Goal: Information Seeking & Learning: Learn about a topic

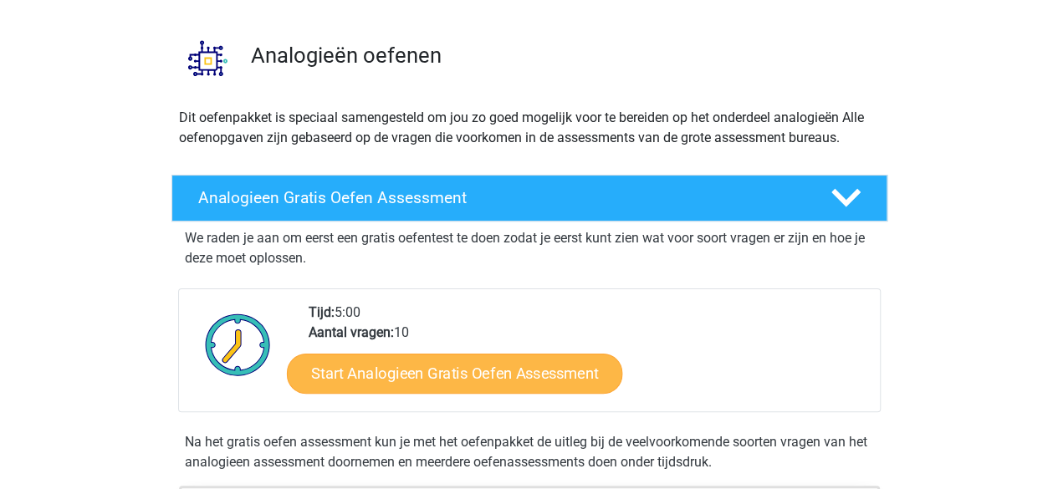
scroll to position [102, 0]
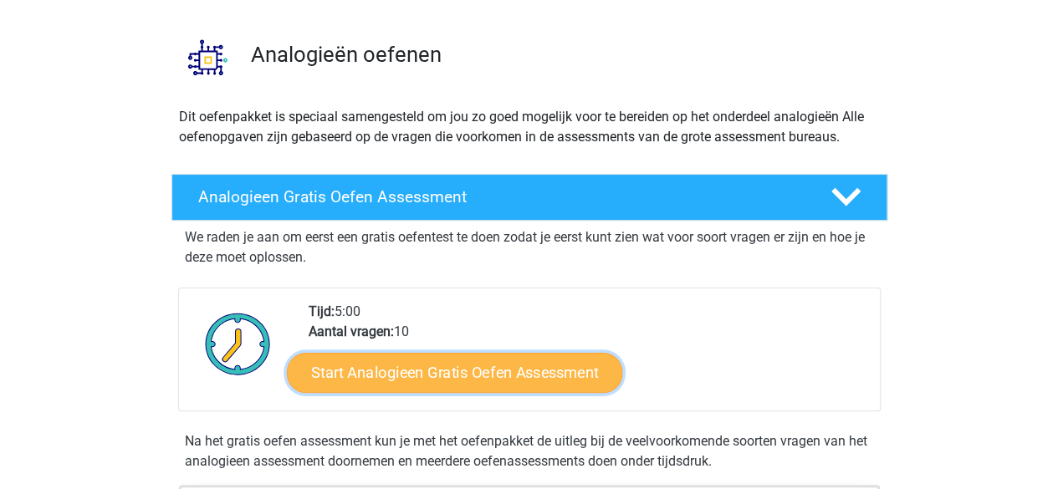
click at [448, 376] on link "Start Analogieen Gratis Oefen Assessment" at bounding box center [454, 372] width 335 height 40
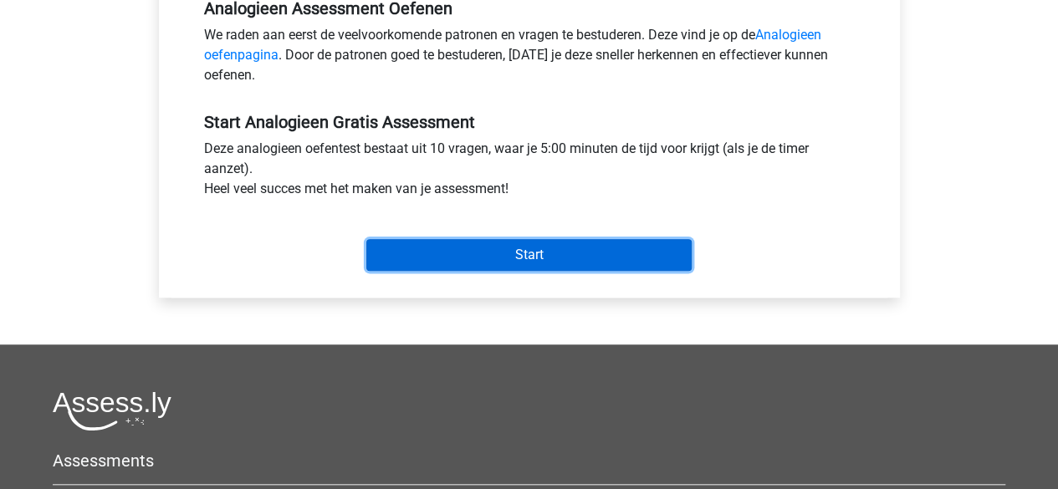
click at [425, 255] on input "Start" at bounding box center [528, 255] width 325 height 32
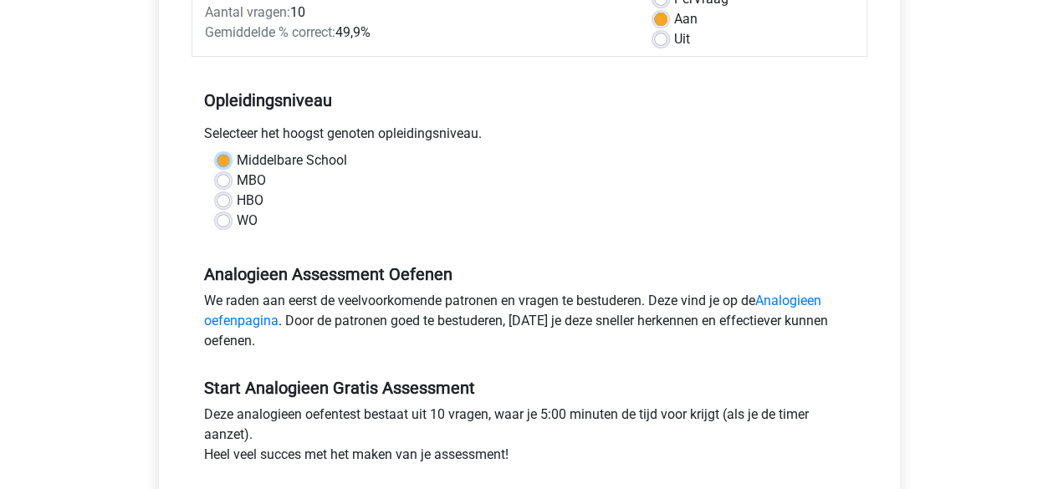
scroll to position [215, 0]
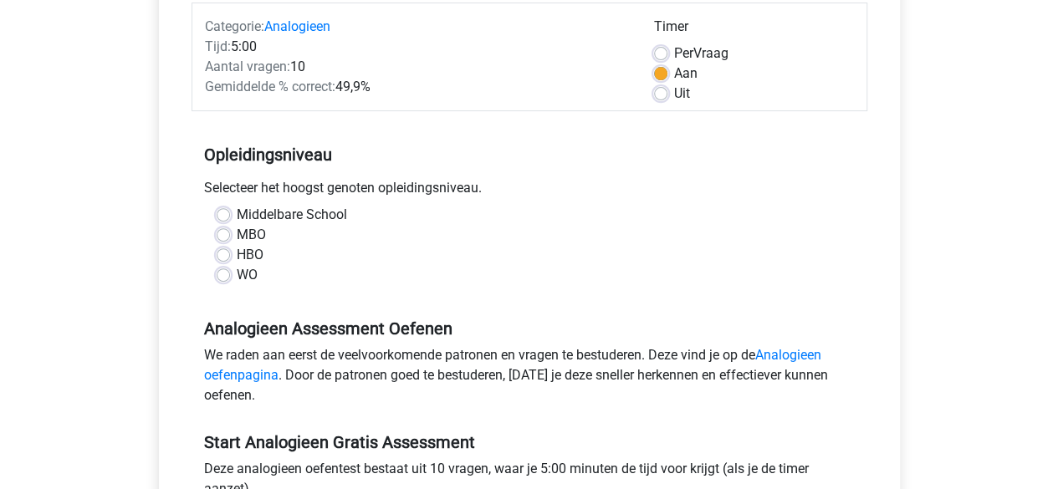
click at [237, 214] on label "Middelbare School" at bounding box center [292, 215] width 110 height 20
click at [229, 214] on input "Middelbare School" at bounding box center [223, 213] width 13 height 17
radio input "true"
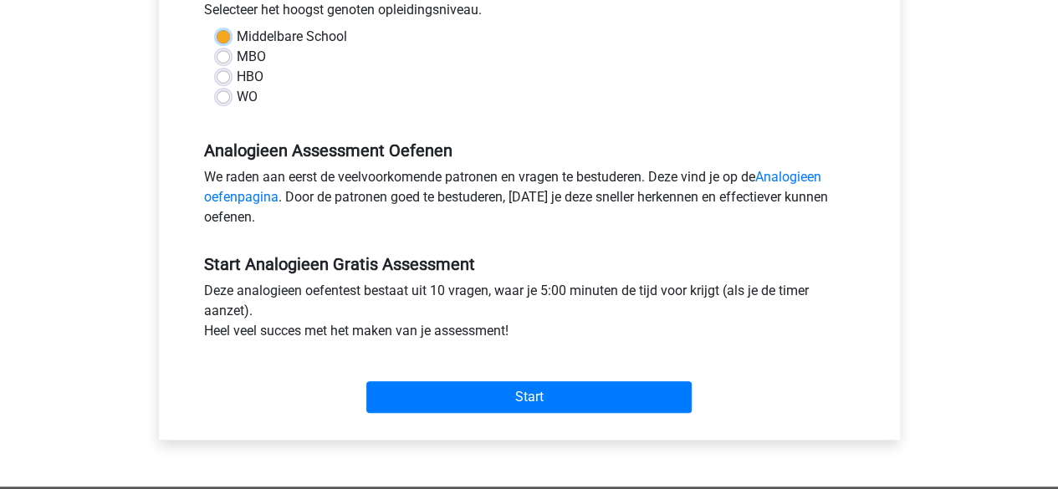
scroll to position [400, 0]
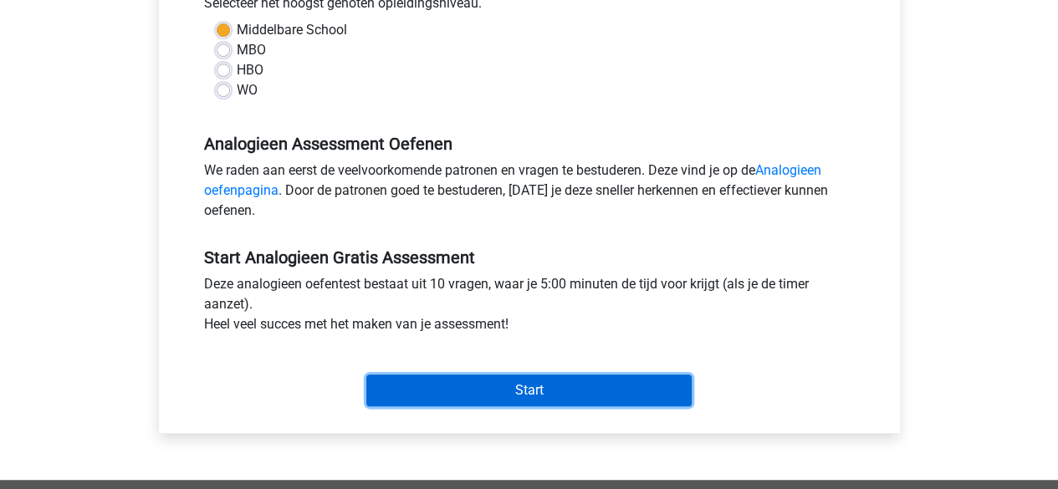
click at [430, 389] on input "Start" at bounding box center [528, 391] width 325 height 32
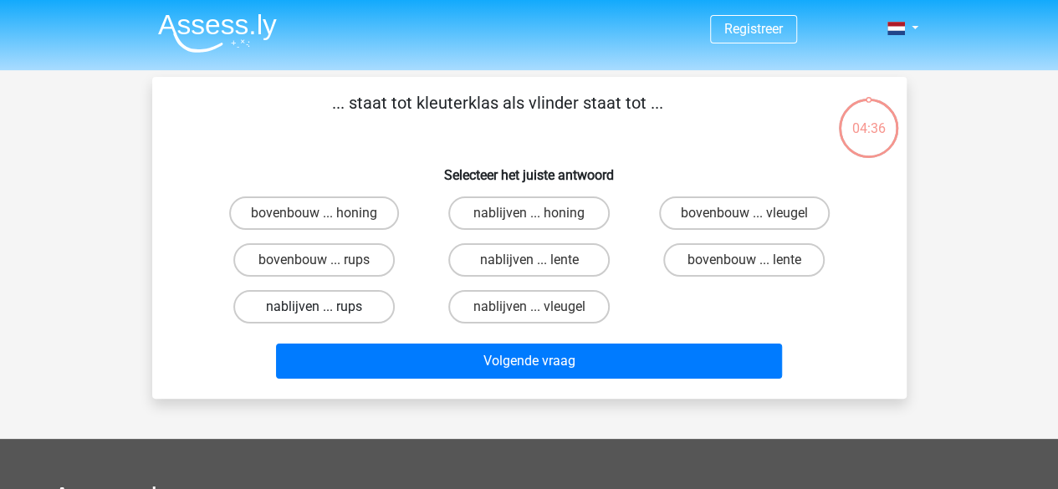
click at [363, 312] on label "nablijven ... rups" at bounding box center [313, 306] width 161 height 33
click at [325, 312] on input "nablijven ... rups" at bounding box center [319, 312] width 11 height 11
radio input "true"
click at [356, 215] on label "bovenbouw ... honing" at bounding box center [314, 213] width 170 height 33
click at [325, 215] on input "bovenbouw ... honing" at bounding box center [319, 218] width 11 height 11
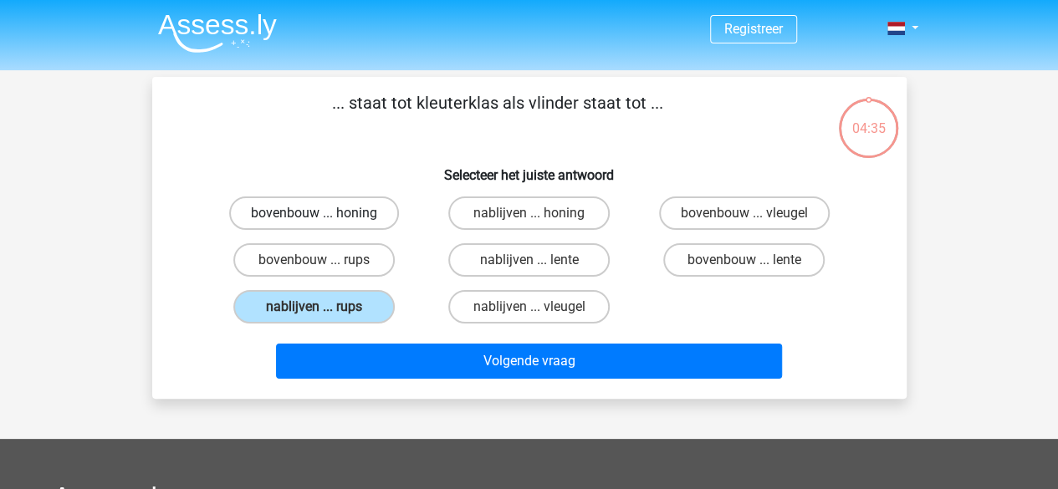
radio input "true"
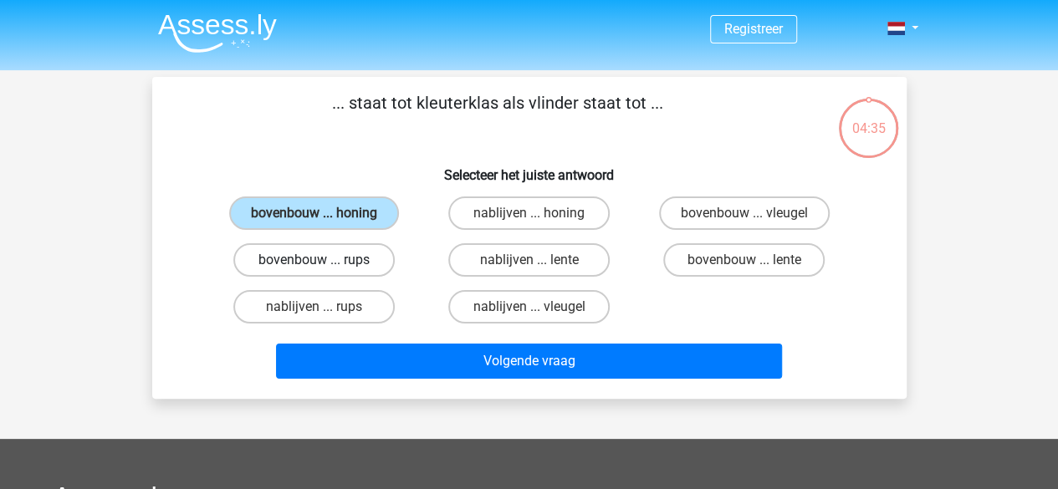
click at [361, 264] on label "bovenbouw ... rups" at bounding box center [313, 259] width 161 height 33
click at [325, 264] on input "bovenbouw ... rups" at bounding box center [319, 265] width 11 height 11
radio input "true"
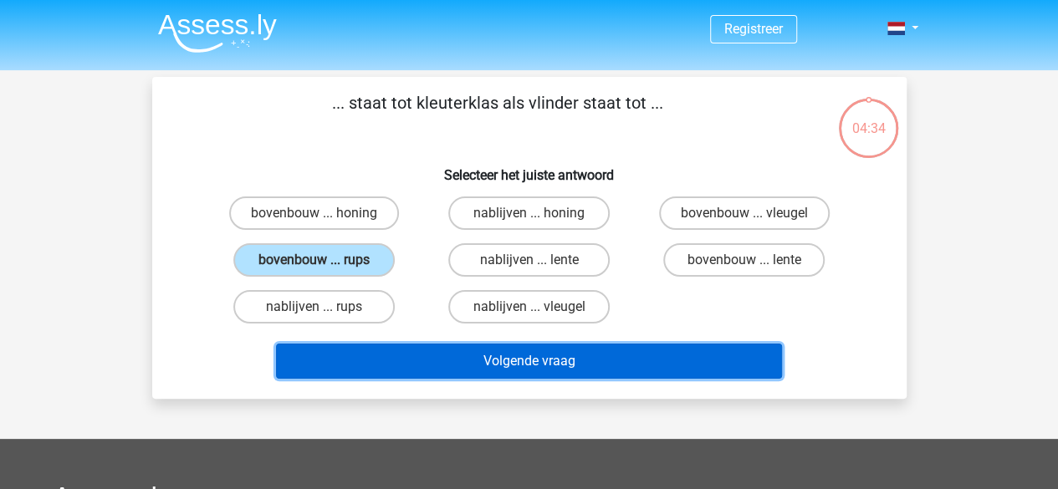
click at [433, 359] on button "Volgende vraag" at bounding box center [529, 361] width 506 height 35
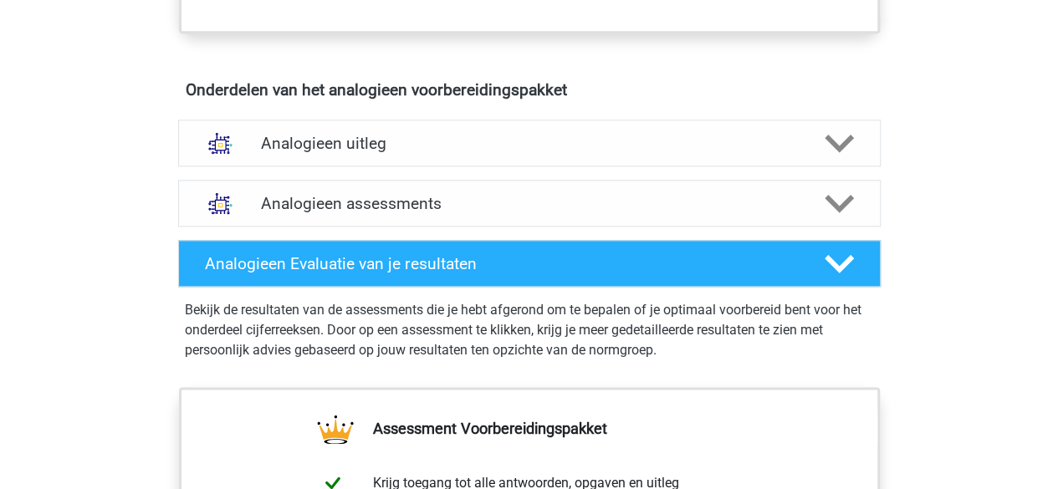
scroll to position [795, 0]
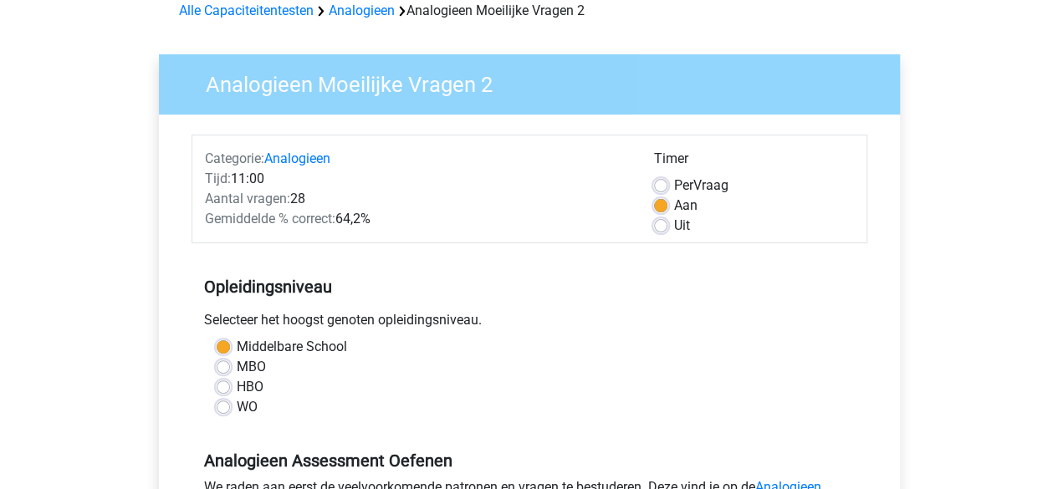
scroll to position [88, 0]
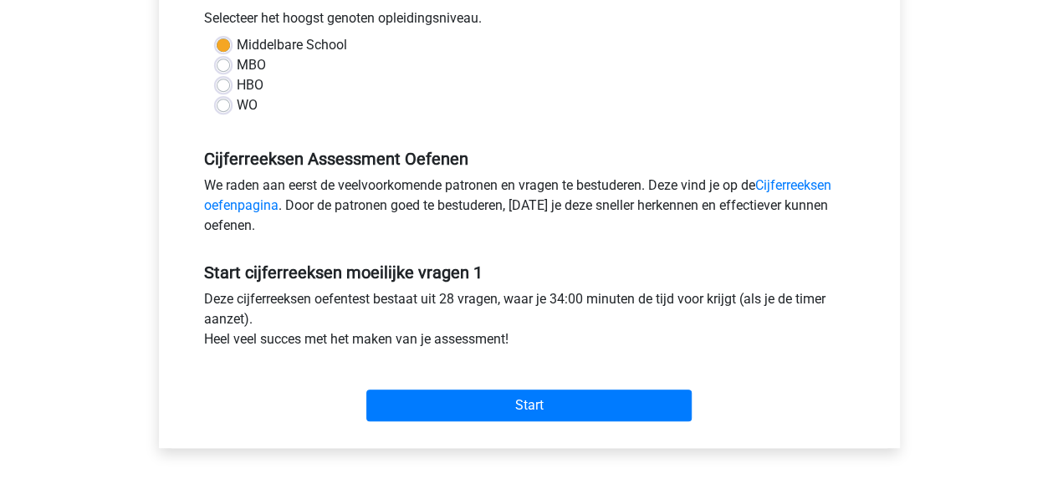
scroll to position [388, 0]
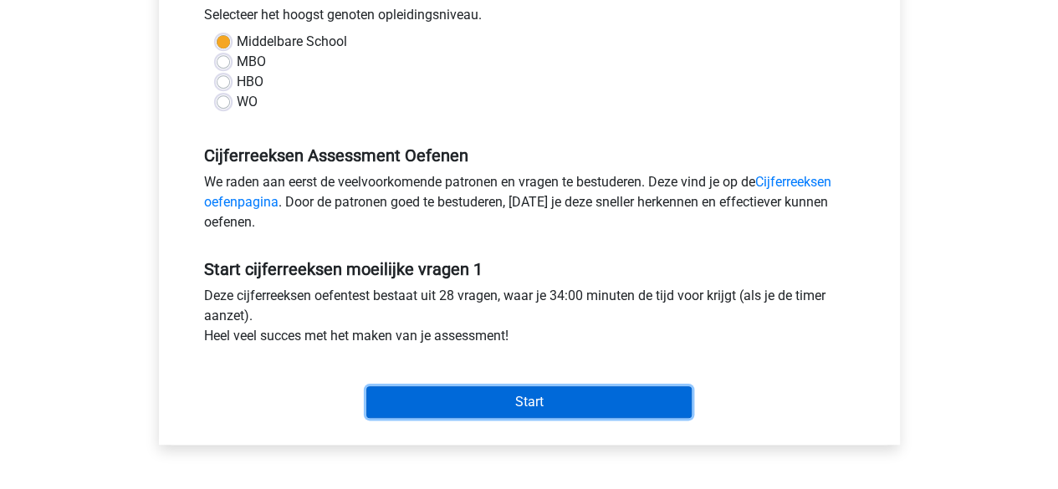
click at [478, 414] on input "Start" at bounding box center [528, 403] width 325 height 32
click at [455, 401] on input "Start" at bounding box center [528, 403] width 325 height 32
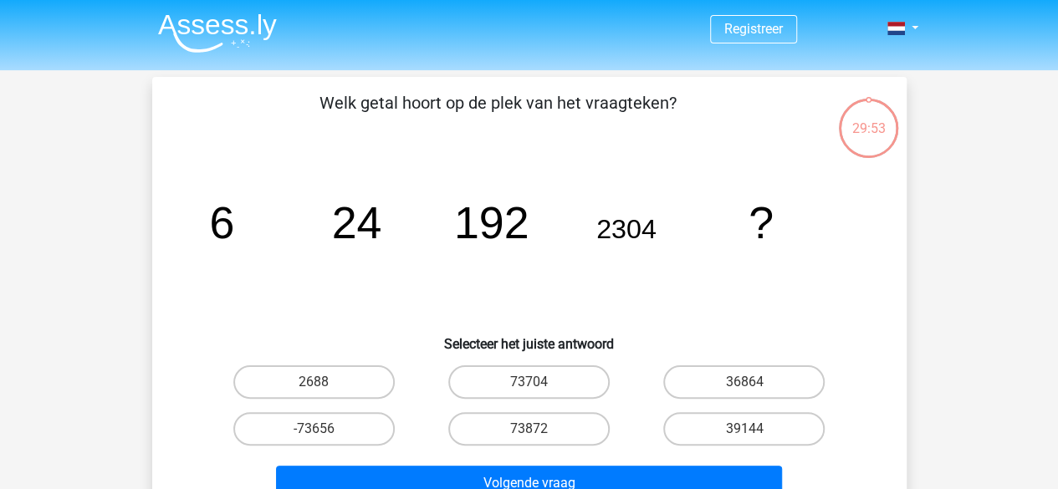
click at [753, 387] on input "36864" at bounding box center [750, 387] width 11 height 11
radio input "true"
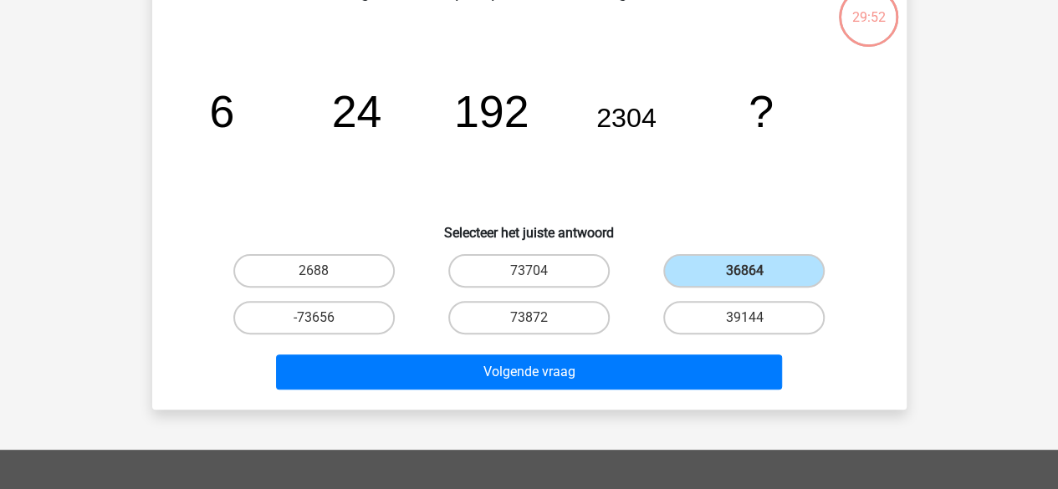
scroll to position [114, 0]
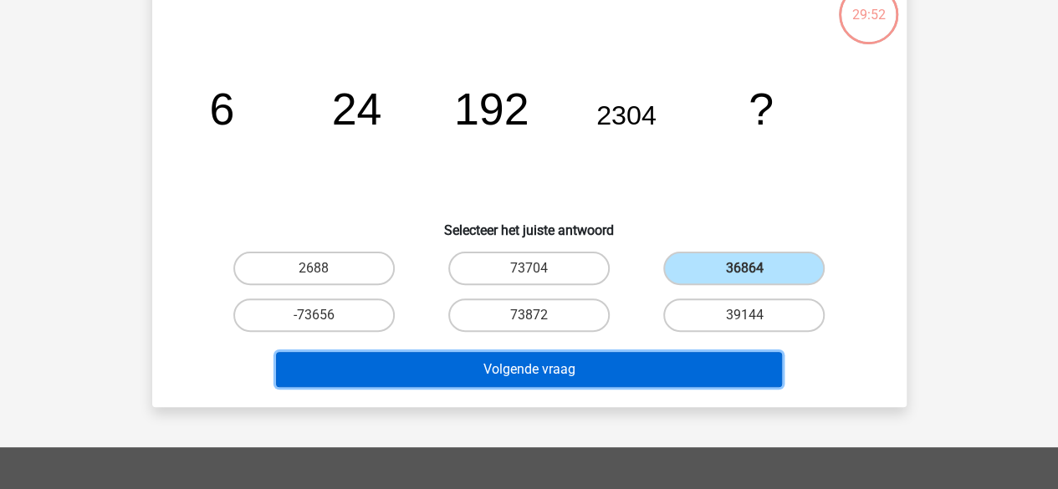
click at [650, 366] on button "Volgende vraag" at bounding box center [529, 369] width 506 height 35
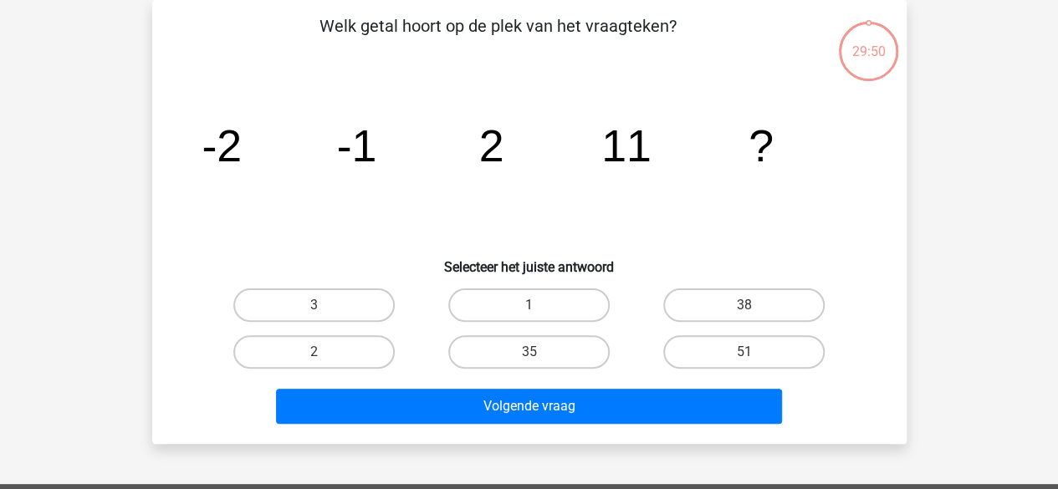
scroll to position [77, 0]
click at [721, 310] on label "38" at bounding box center [743, 305] width 161 height 33
click at [745, 310] on input "38" at bounding box center [750, 310] width 11 height 11
radio input "true"
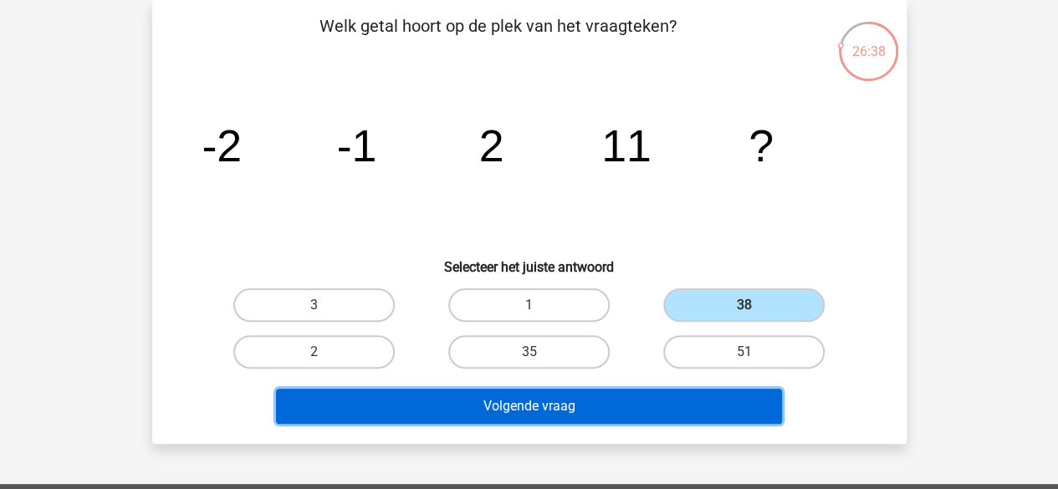
click at [634, 405] on button "Volgende vraag" at bounding box center [529, 406] width 506 height 35
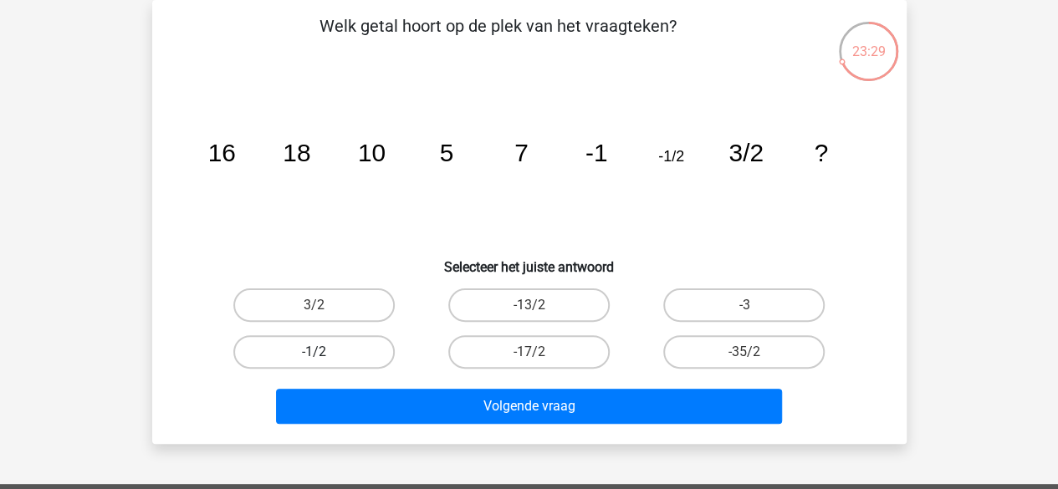
click at [356, 351] on label "-1/2" at bounding box center [313, 351] width 161 height 33
click at [325, 352] on input "-1/2" at bounding box center [319, 357] width 11 height 11
radio input "true"
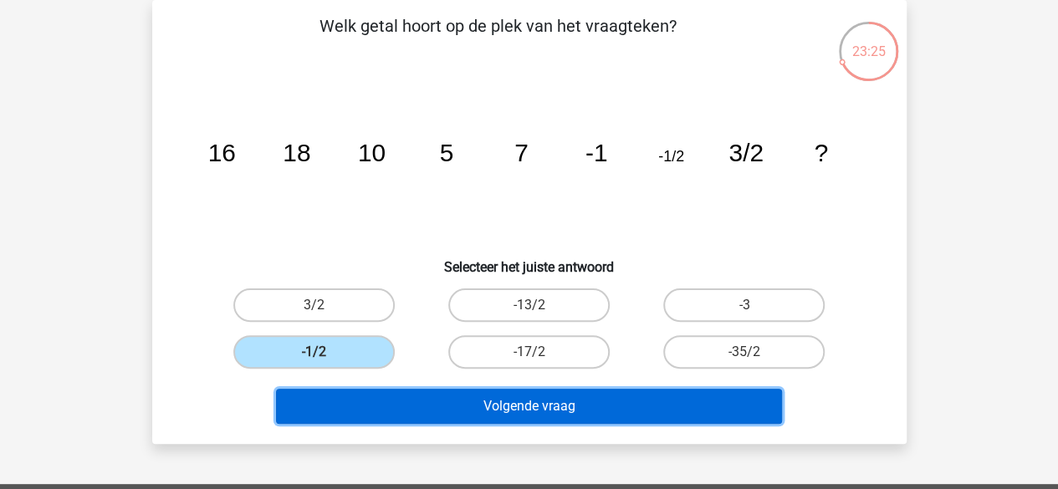
click at [475, 403] on button "Volgende vraag" at bounding box center [529, 406] width 506 height 35
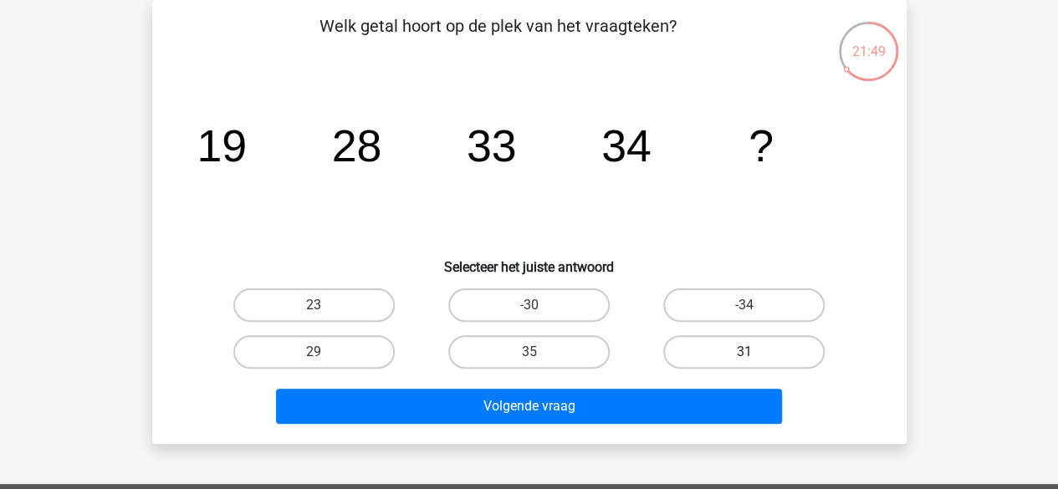
click at [736, 344] on label "31" at bounding box center [743, 351] width 161 height 33
click at [745, 352] on input "31" at bounding box center [750, 357] width 11 height 11
radio input "true"
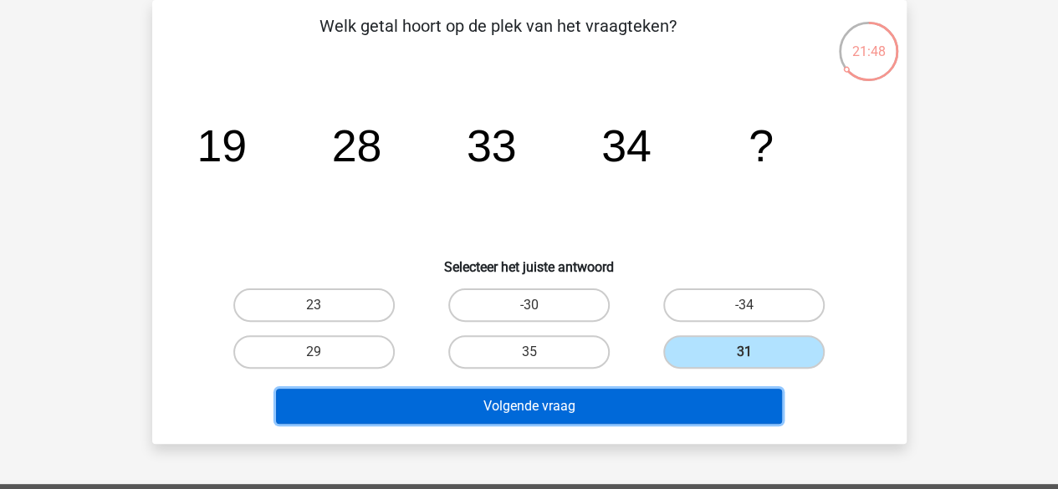
click at [640, 402] on button "Volgende vraag" at bounding box center [529, 406] width 506 height 35
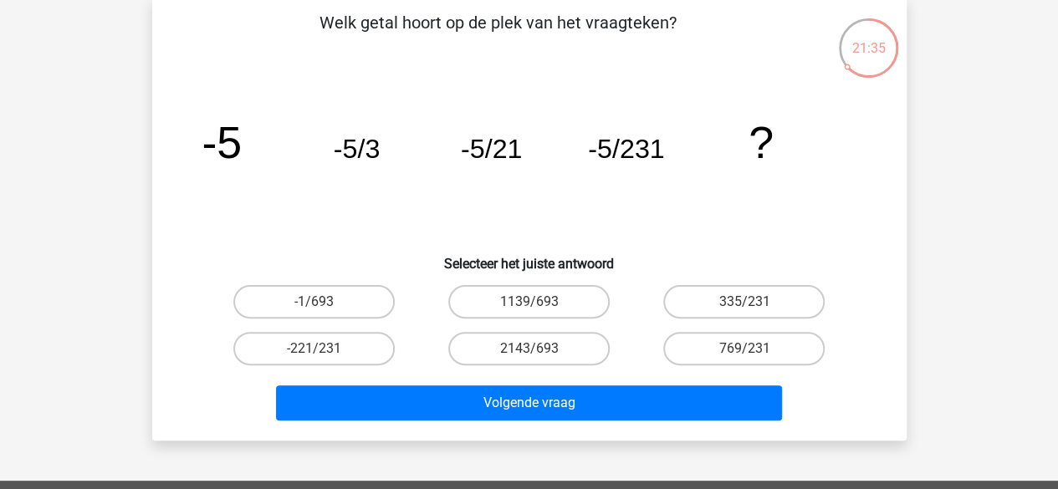
scroll to position [79, 0]
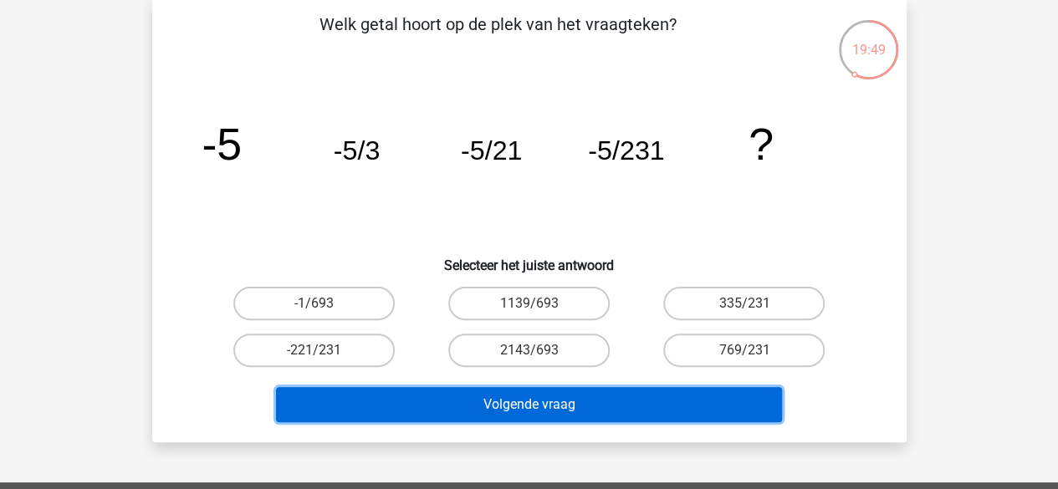
click at [646, 391] on button "Volgende vraag" at bounding box center [529, 404] width 506 height 35
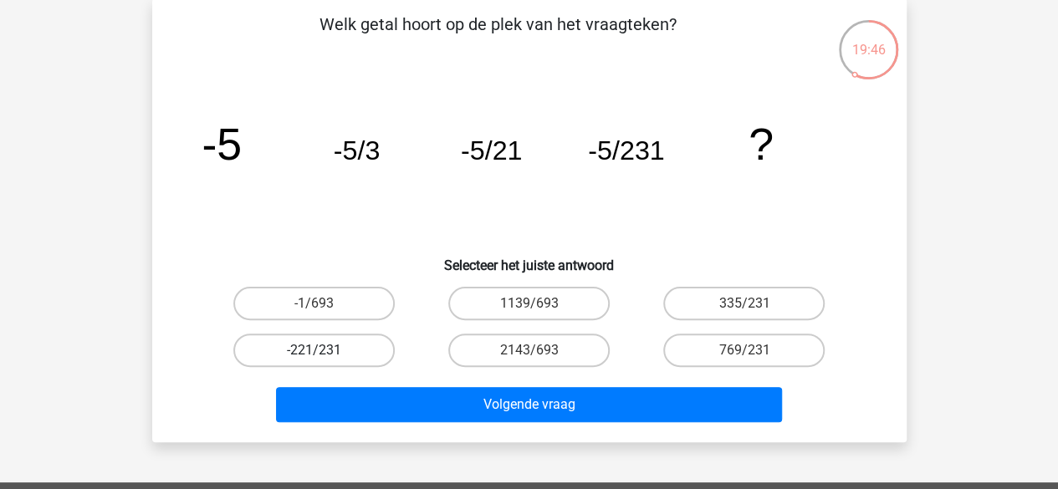
click at [348, 343] on label "-221/231" at bounding box center [313, 350] width 161 height 33
click at [325, 351] on input "-221/231" at bounding box center [319, 356] width 11 height 11
radio input "true"
click at [364, 346] on label "-221/231" at bounding box center [313, 350] width 161 height 33
click at [325, 351] on input "-221/231" at bounding box center [319, 356] width 11 height 11
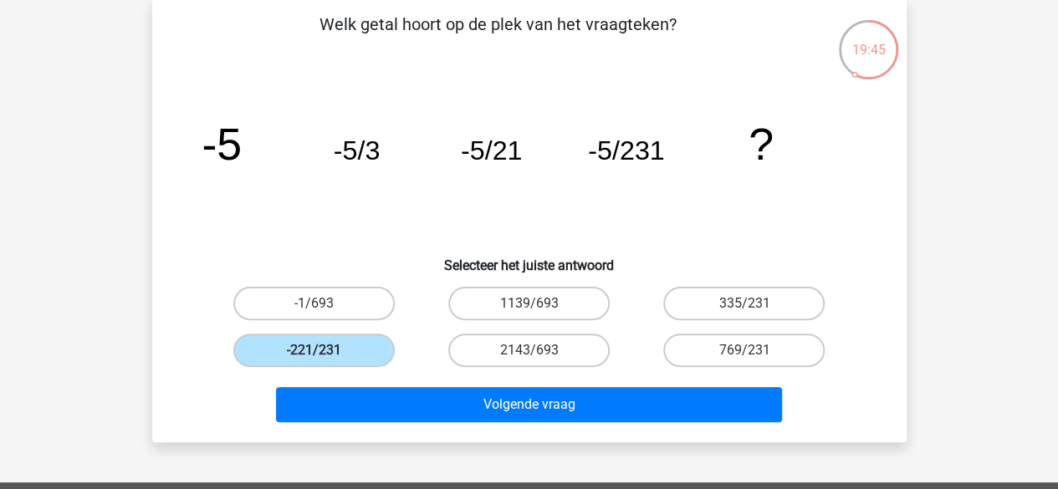
click at [418, 351] on div "-221/231" at bounding box center [314, 350] width 215 height 47
click at [531, 343] on label "2143/693" at bounding box center [528, 350] width 161 height 33
click at [531, 351] on input "2143/693" at bounding box center [534, 356] width 11 height 11
radio input "true"
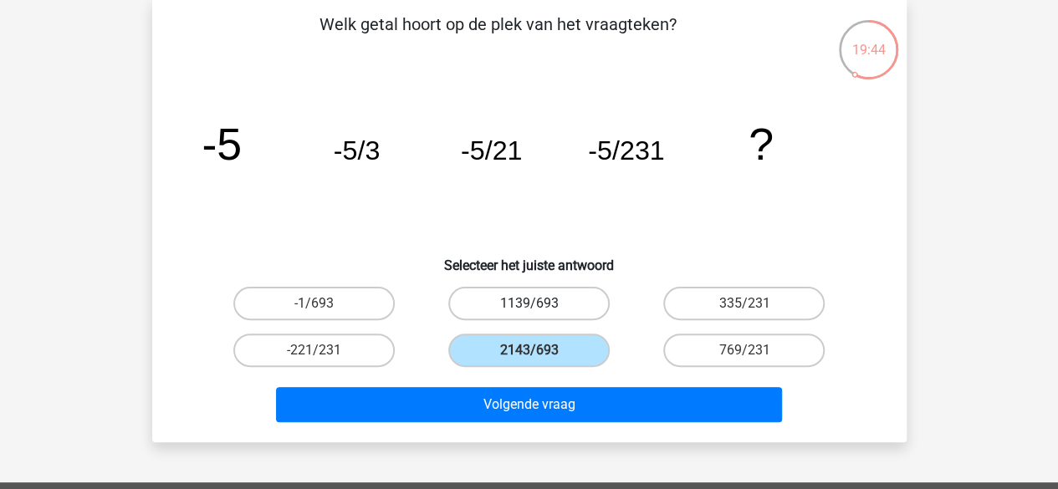
click at [559, 289] on label "1139/693" at bounding box center [528, 303] width 161 height 33
click at [540, 304] on input "1139/693" at bounding box center [534, 309] width 11 height 11
radio input "true"
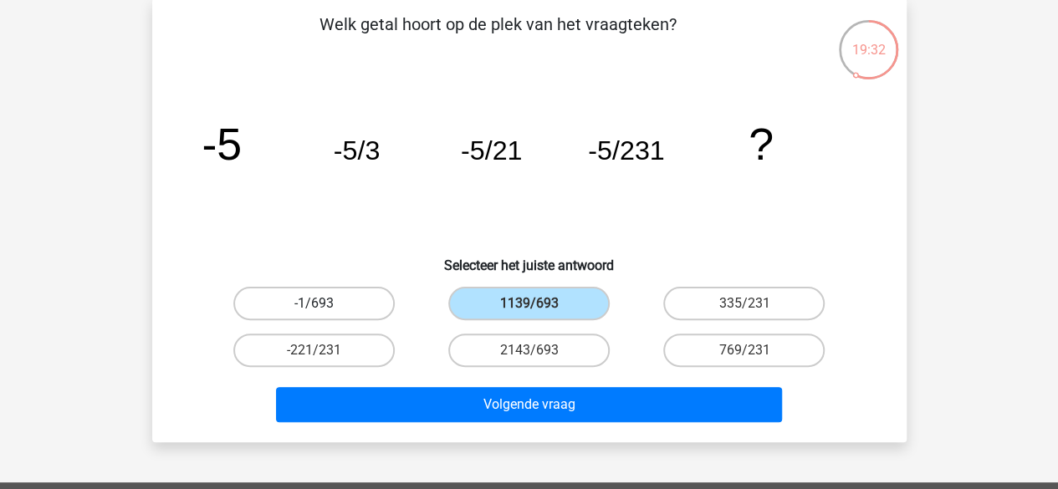
click at [330, 304] on label "-1/693" at bounding box center [313, 303] width 161 height 33
click at [325, 304] on input "-1/693" at bounding box center [319, 309] width 11 height 11
radio input "true"
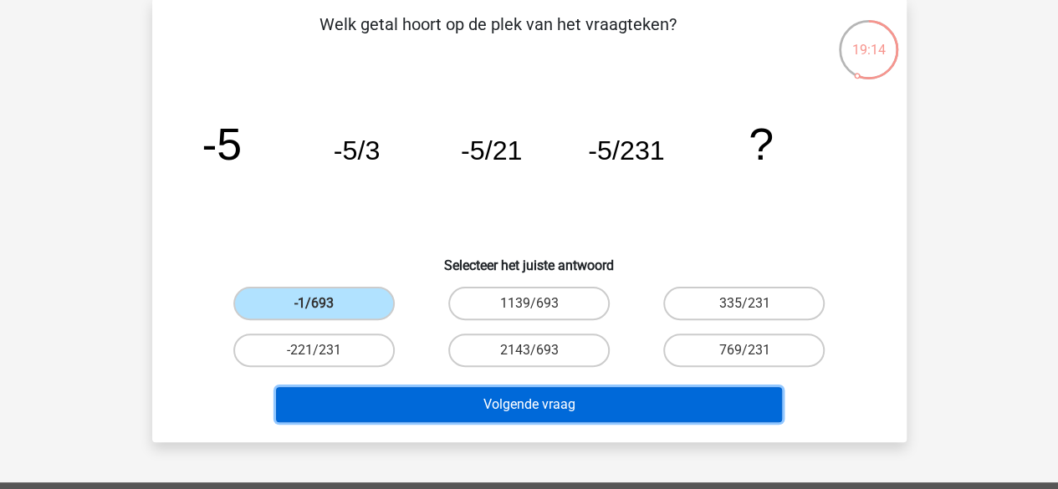
click at [575, 397] on button "Volgende vraag" at bounding box center [529, 404] width 506 height 35
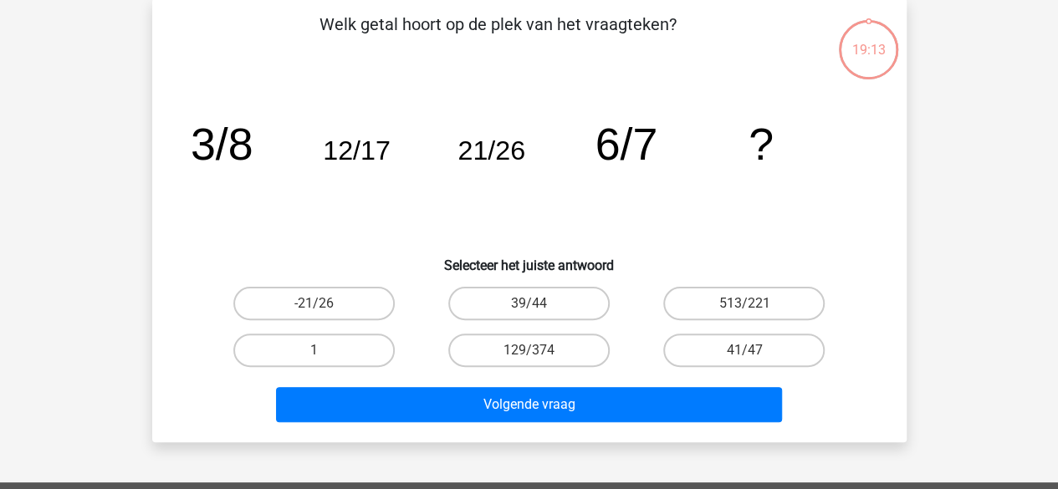
scroll to position [77, 0]
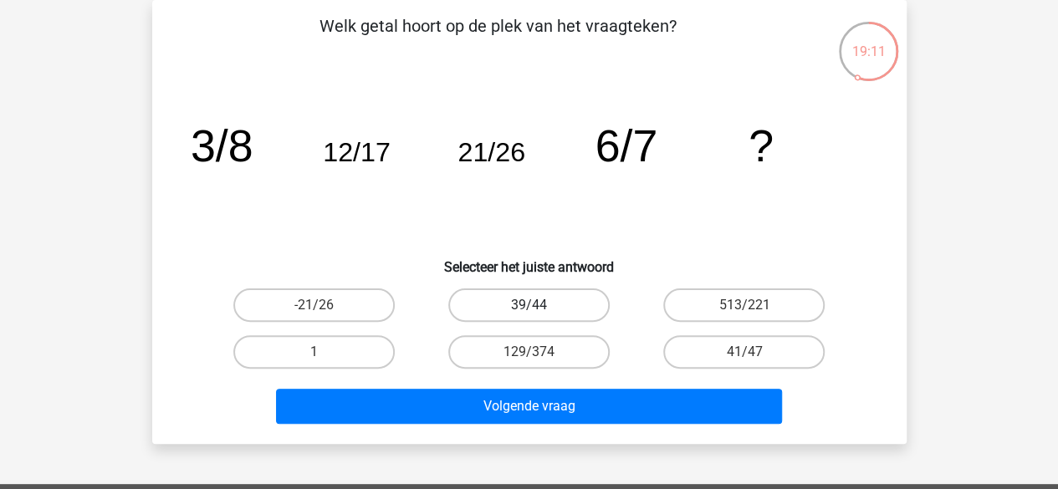
click at [549, 315] on label "39/44" at bounding box center [528, 305] width 161 height 33
click at [540, 315] on input "39/44" at bounding box center [534, 310] width 11 height 11
radio input "true"
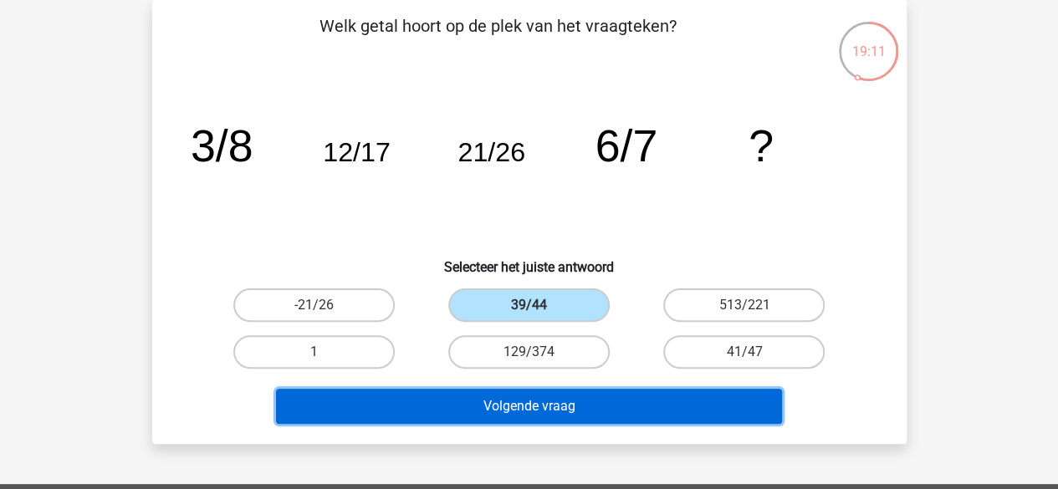
click at [564, 413] on button "Volgende vraag" at bounding box center [529, 406] width 506 height 35
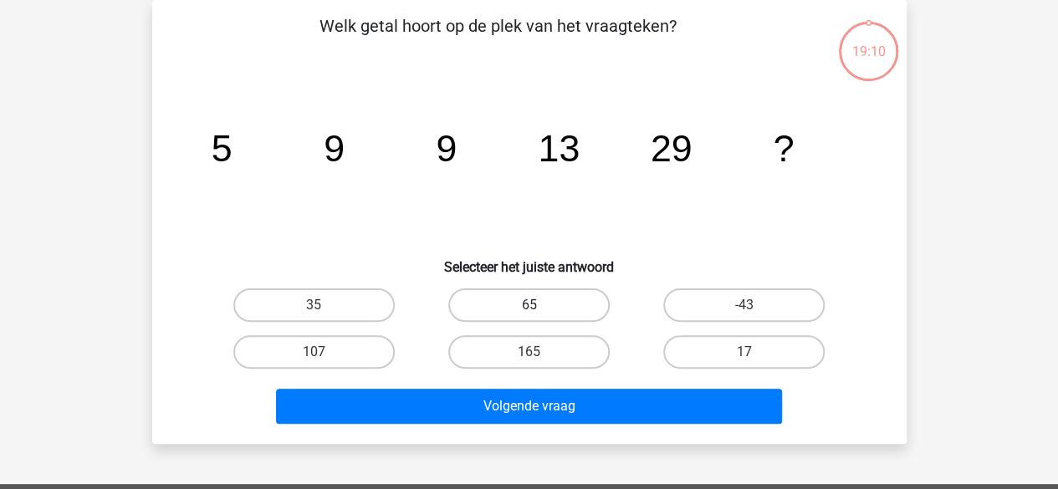
click at [548, 307] on label "65" at bounding box center [528, 305] width 161 height 33
click at [540, 307] on input "65" at bounding box center [534, 310] width 11 height 11
radio input "true"
click at [622, 248] on h6 "Selecteer het juiste antwoord" at bounding box center [529, 260] width 701 height 29
click at [544, 304] on label "65" at bounding box center [528, 305] width 161 height 33
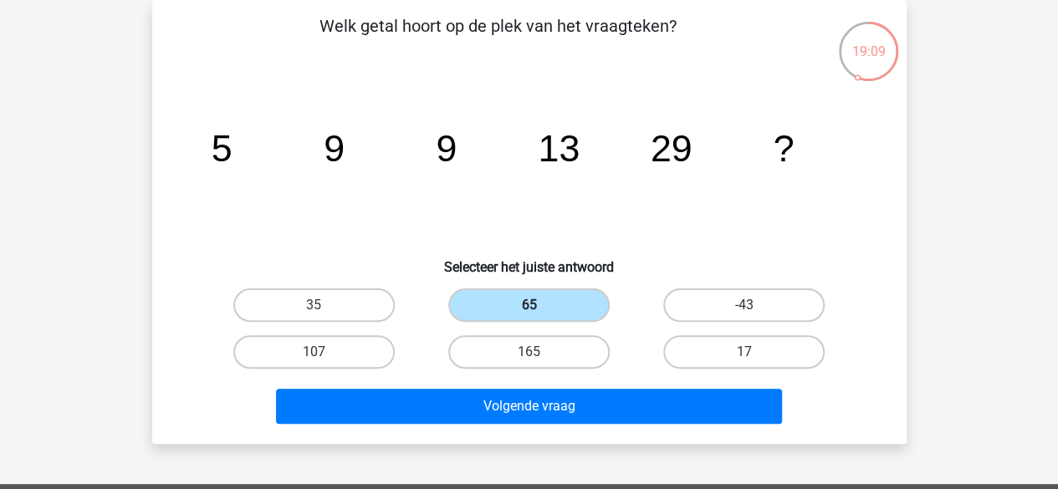
click at [540, 305] on input "65" at bounding box center [534, 310] width 11 height 11
click at [544, 304] on label "65" at bounding box center [528, 305] width 161 height 33
click at [540, 305] on input "65" at bounding box center [534, 310] width 11 height 11
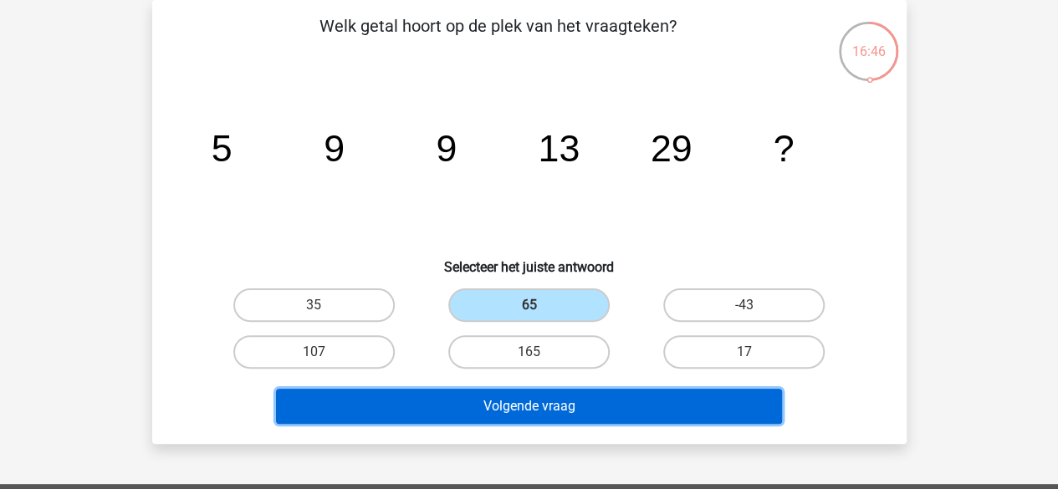
click at [535, 402] on button "Volgende vraag" at bounding box center [529, 406] width 506 height 35
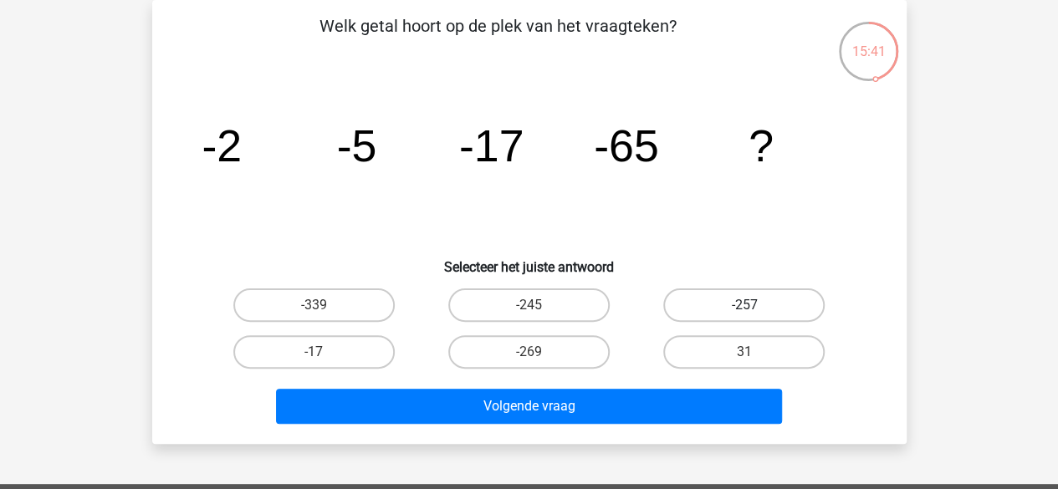
click at [722, 310] on label "-257" at bounding box center [743, 305] width 161 height 33
click at [745, 310] on input "-257" at bounding box center [750, 310] width 11 height 11
radio input "true"
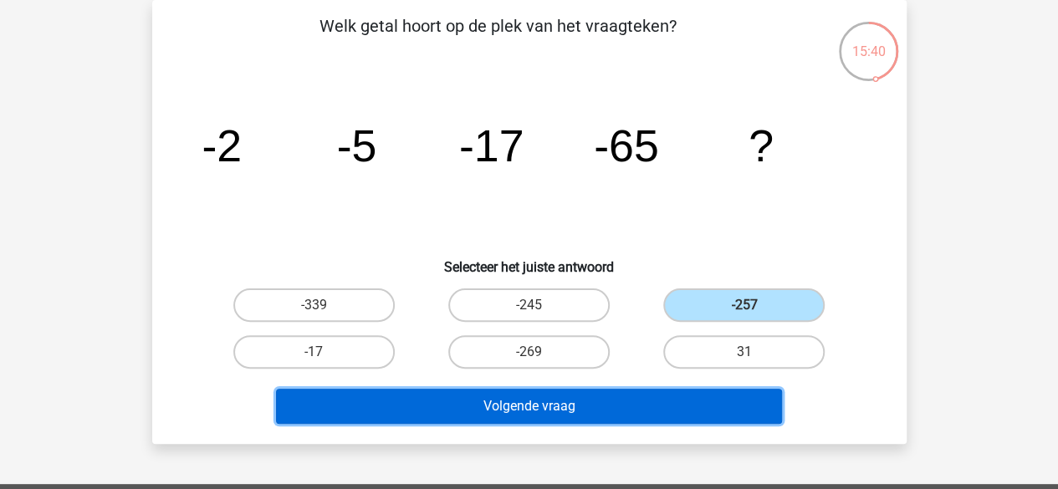
click at [604, 399] on button "Volgende vraag" at bounding box center [529, 406] width 506 height 35
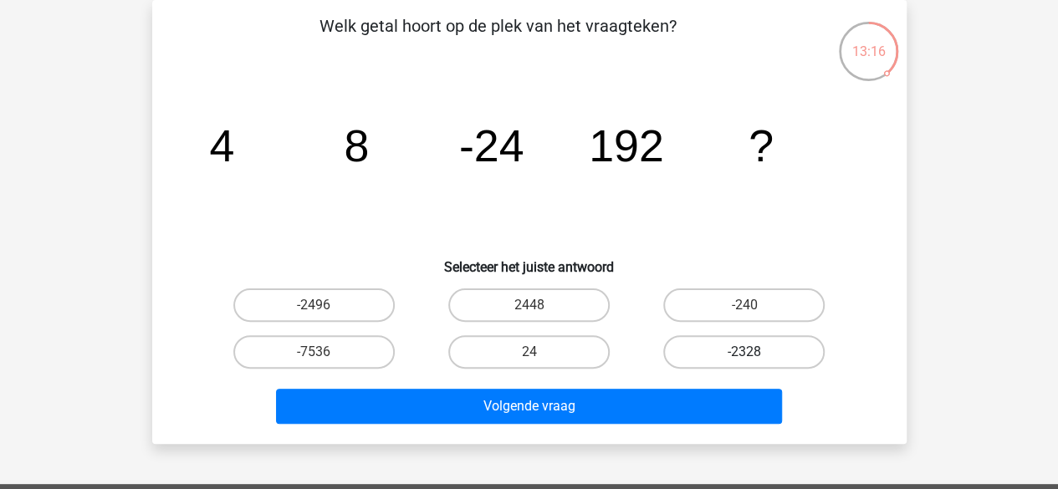
click at [717, 356] on label "-2328" at bounding box center [743, 351] width 161 height 33
click at [745, 356] on input "-2328" at bounding box center [750, 357] width 11 height 11
radio input "true"
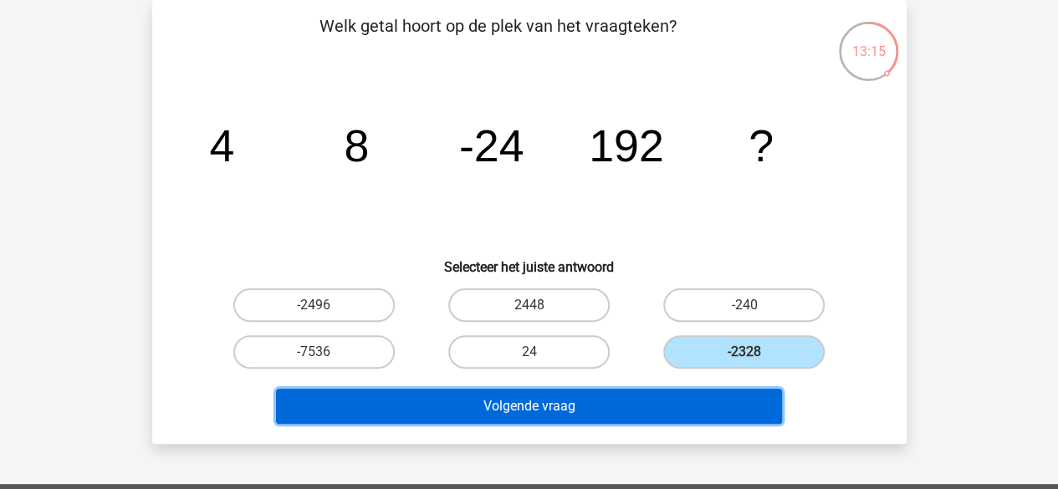
click at [616, 397] on button "Volgende vraag" at bounding box center [529, 406] width 506 height 35
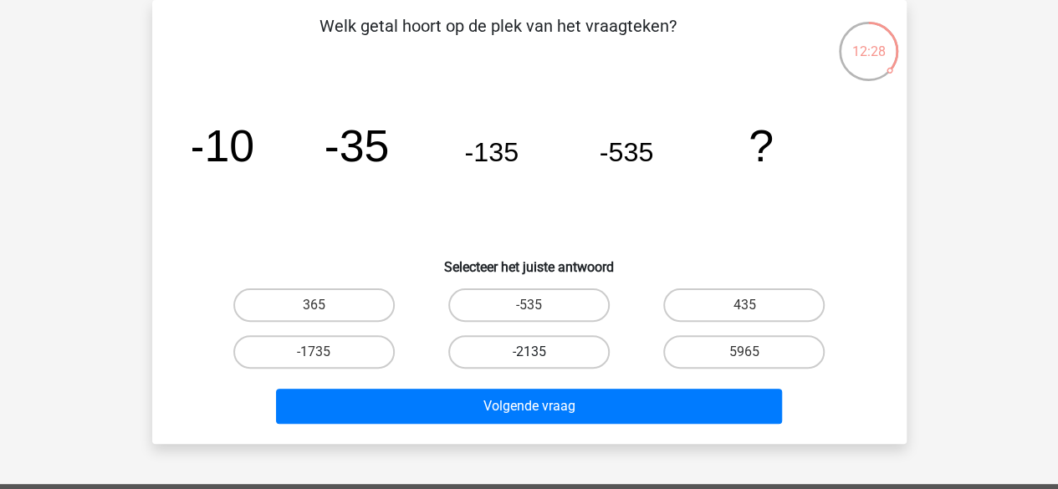
click at [572, 342] on label "-2135" at bounding box center [528, 351] width 161 height 33
click at [540, 352] on input "-2135" at bounding box center [534, 357] width 11 height 11
radio input "true"
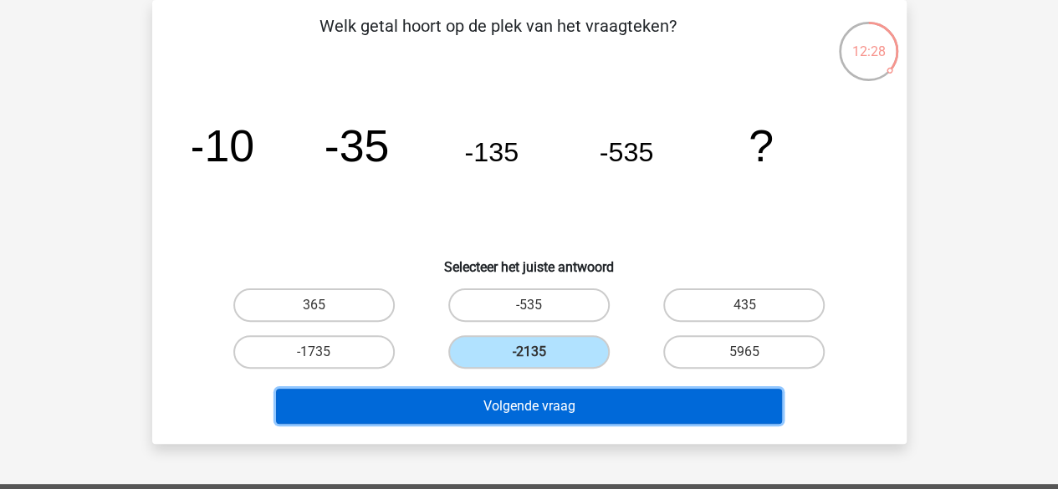
click at [580, 399] on button "Volgende vraag" at bounding box center [529, 406] width 506 height 35
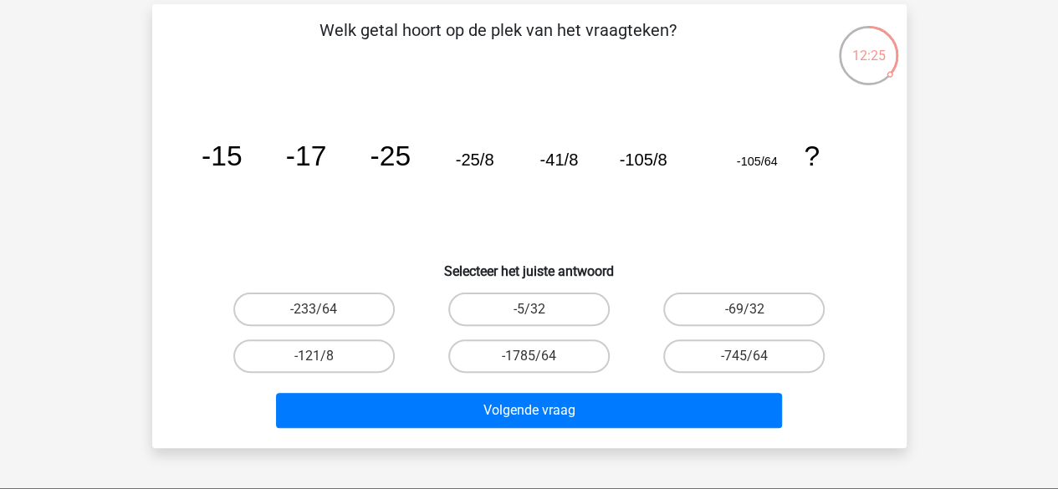
scroll to position [0, 0]
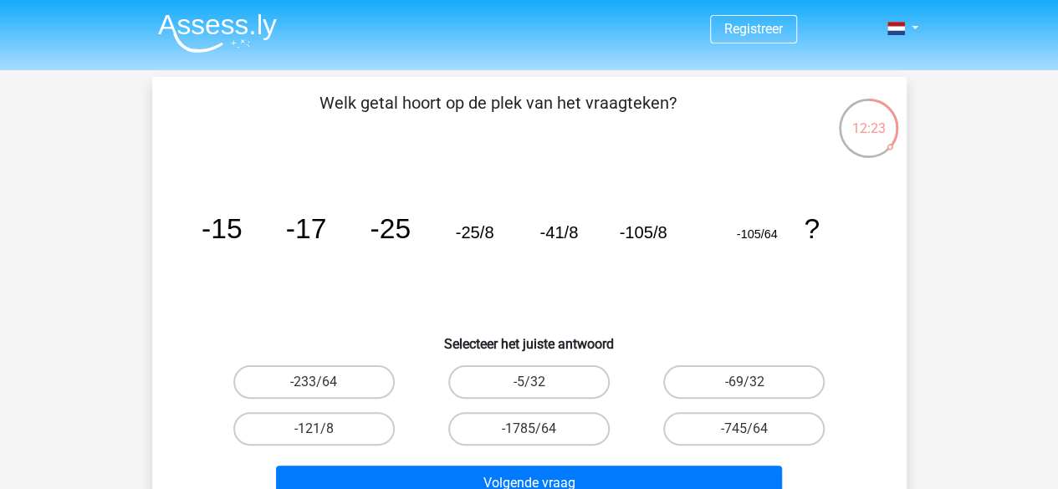
drag, startPoint x: 889, startPoint y: 141, endPoint x: 893, endPoint y: 115, distance: 26.1
click at [893, 115] on div "12:23" at bounding box center [868, 115] width 63 height 63
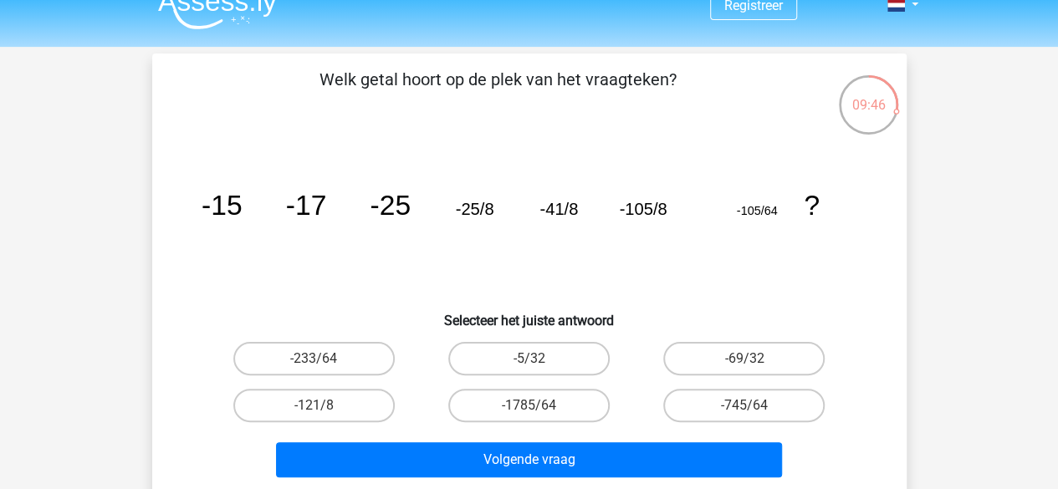
scroll to position [18, 0]
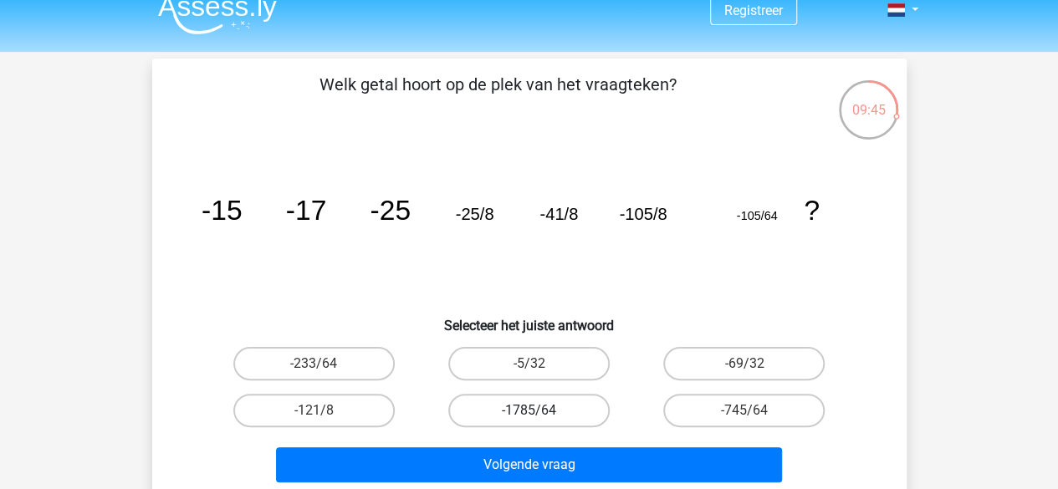
click at [597, 411] on label "-1785/64" at bounding box center [528, 410] width 161 height 33
click at [540, 411] on input "-1785/64" at bounding box center [534, 416] width 11 height 11
radio input "true"
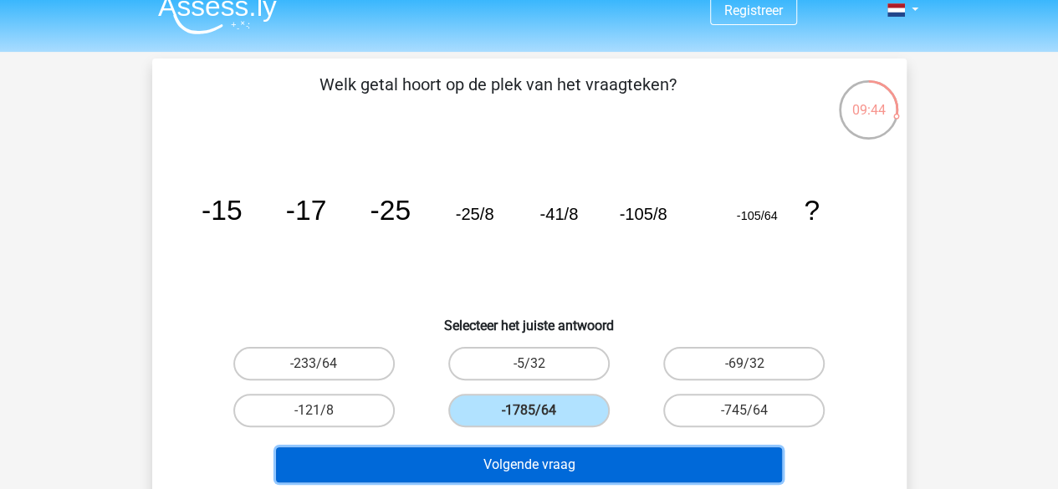
click at [591, 456] on button "Volgende vraag" at bounding box center [529, 465] width 506 height 35
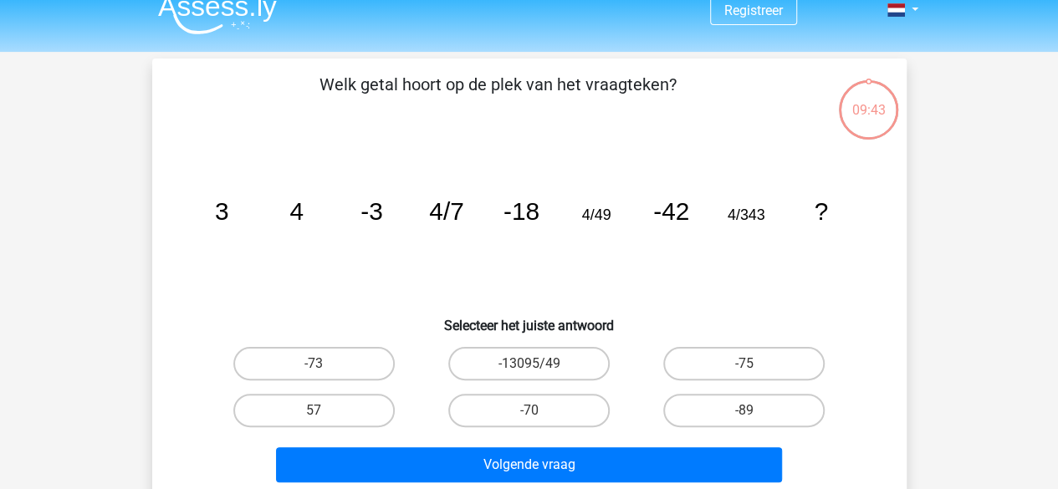
scroll to position [77, 0]
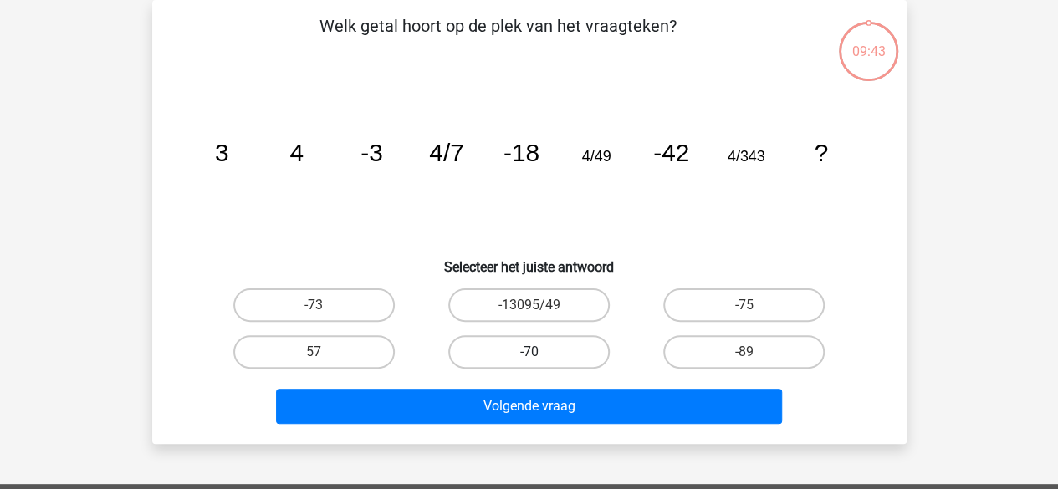
click at [564, 354] on label "-70" at bounding box center [528, 351] width 161 height 33
click at [540, 354] on input "-70" at bounding box center [534, 357] width 11 height 11
radio input "true"
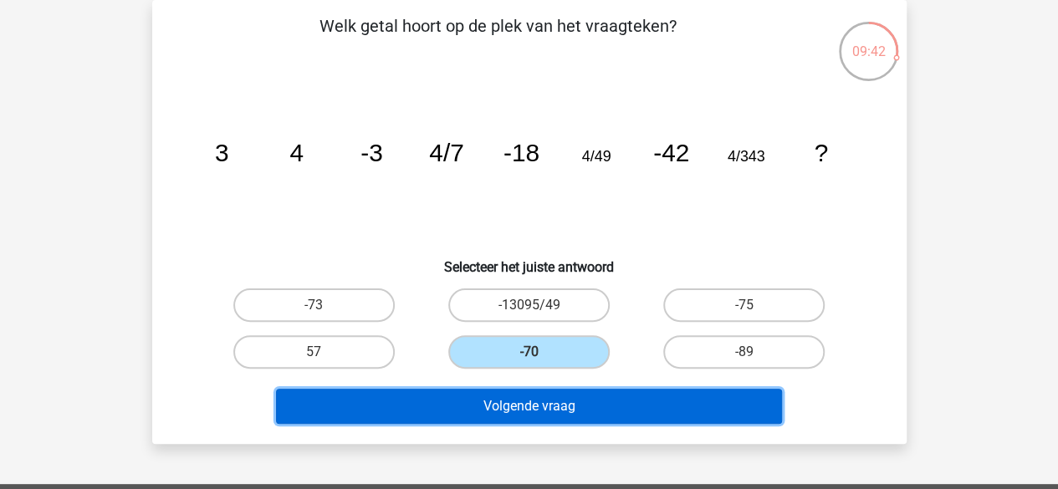
click at [570, 397] on button "Volgende vraag" at bounding box center [529, 406] width 506 height 35
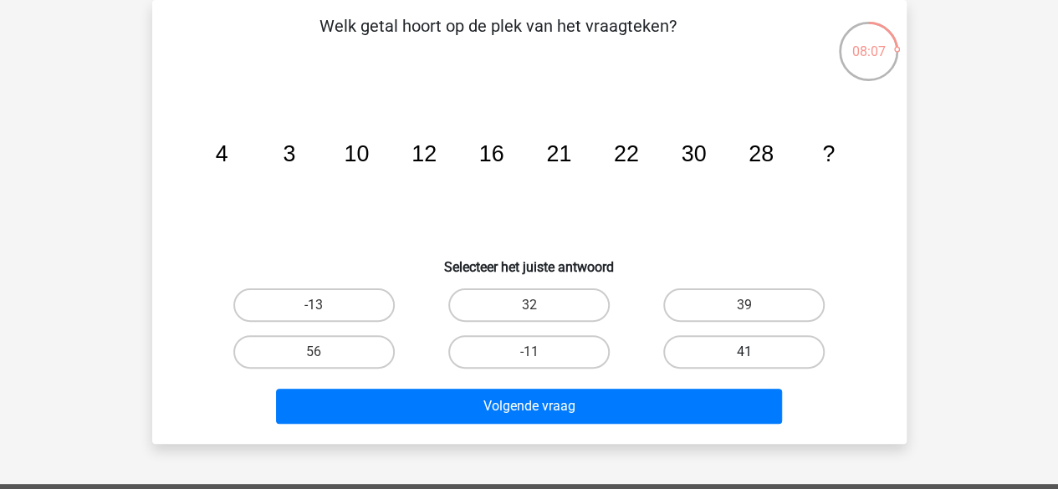
click at [681, 352] on label "41" at bounding box center [743, 351] width 161 height 33
click at [745, 352] on input "41" at bounding box center [750, 357] width 11 height 11
radio input "true"
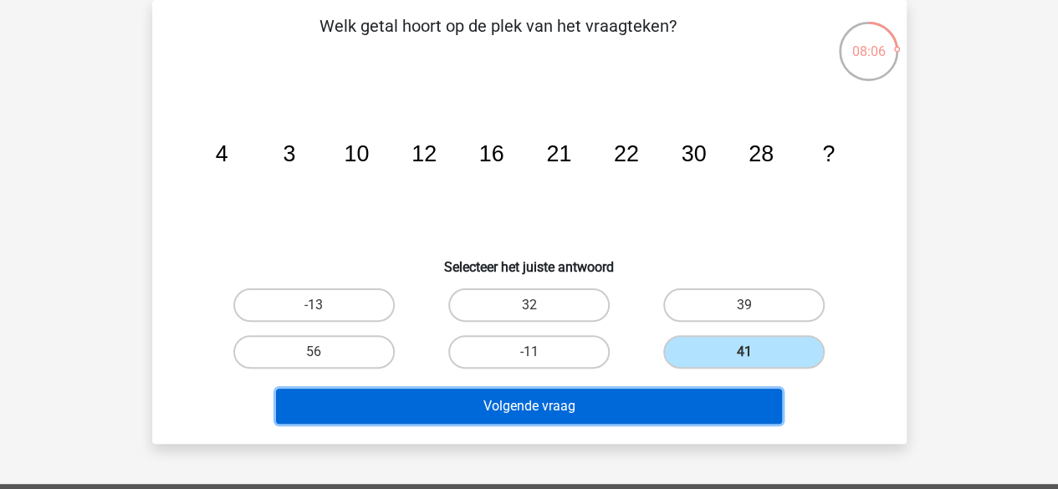
click at [663, 421] on button "Volgende vraag" at bounding box center [529, 406] width 506 height 35
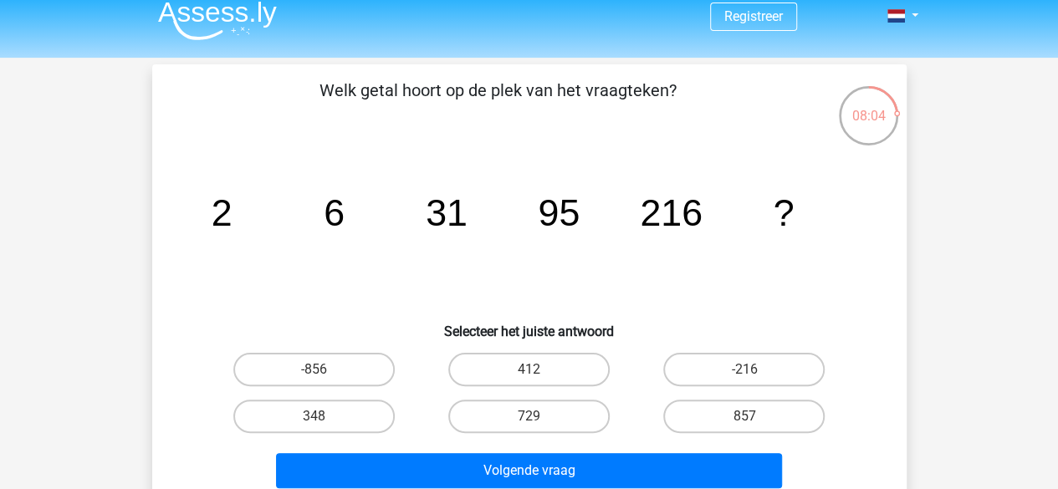
scroll to position [13, 0]
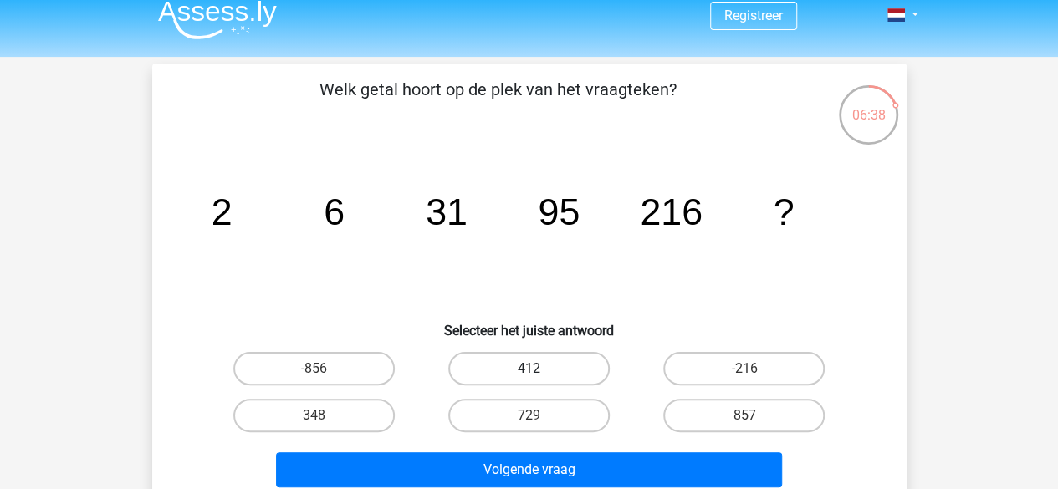
click at [543, 366] on label "412" at bounding box center [528, 368] width 161 height 33
click at [540, 369] on input "412" at bounding box center [534, 374] width 11 height 11
radio input "true"
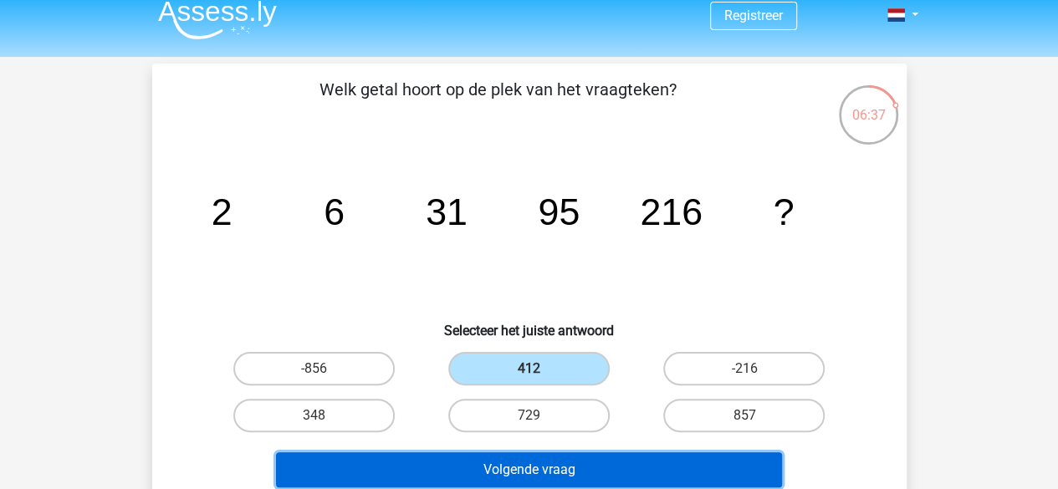
click at [570, 463] on button "Volgende vraag" at bounding box center [529, 470] width 506 height 35
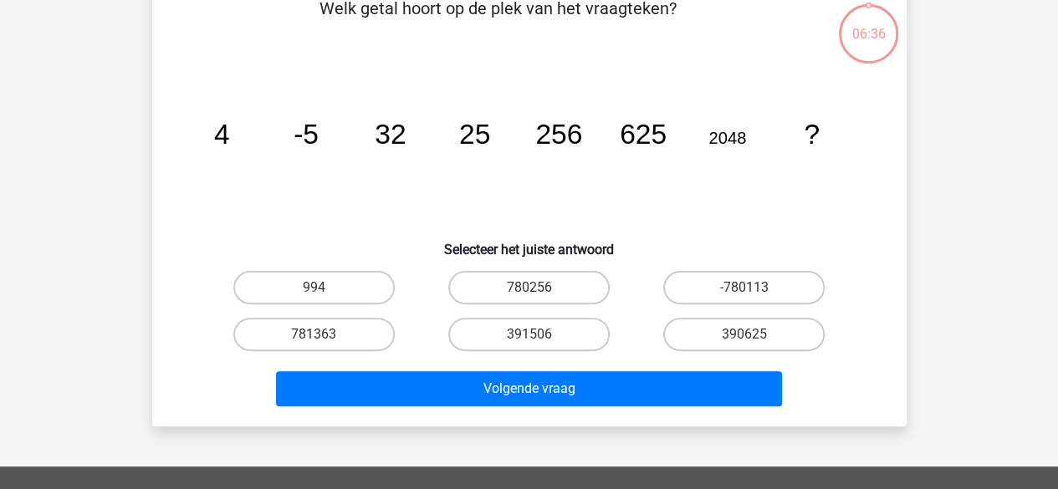
scroll to position [94, 0]
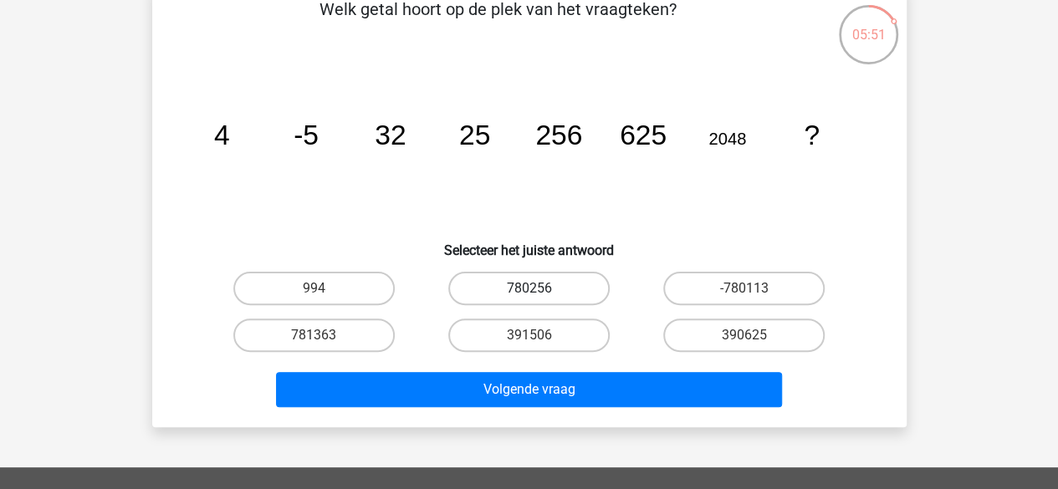
click at [554, 296] on label "780256" at bounding box center [528, 288] width 161 height 33
click at [540, 296] on input "780256" at bounding box center [534, 294] width 11 height 11
radio input "true"
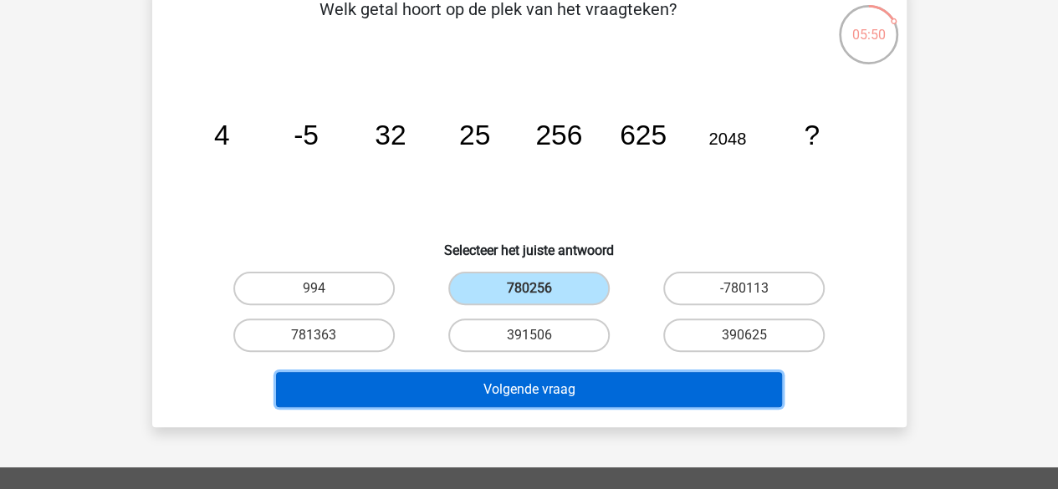
click at [545, 392] on button "Volgende vraag" at bounding box center [529, 389] width 506 height 35
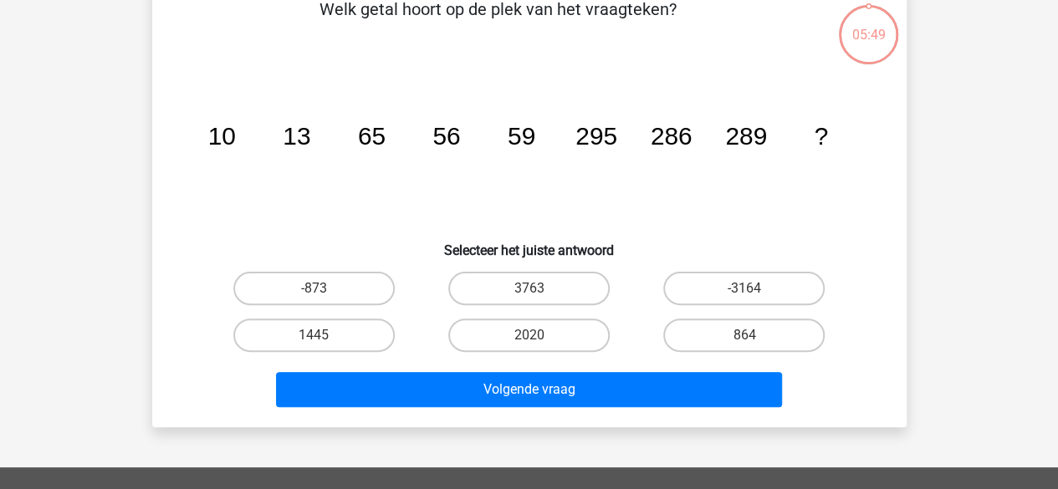
scroll to position [77, 0]
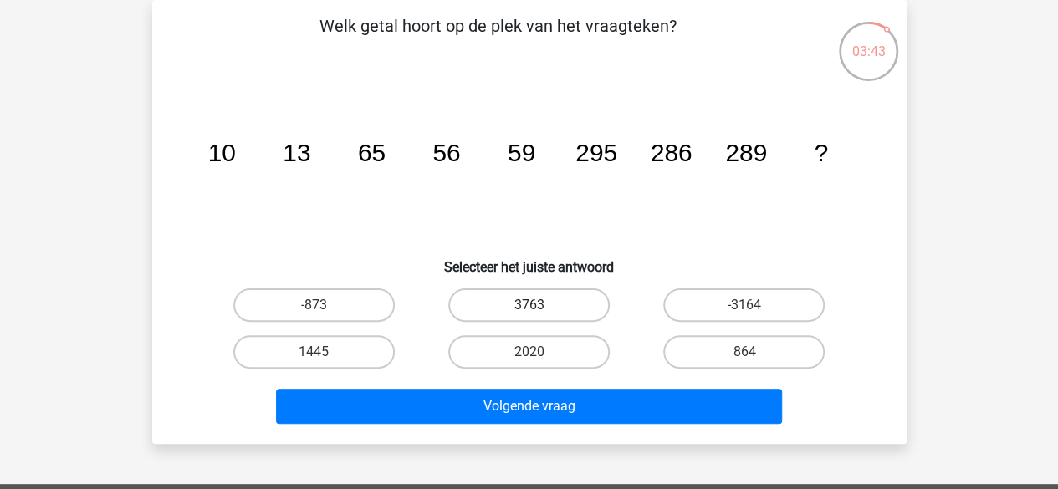
click at [569, 314] on label "3763" at bounding box center [528, 305] width 161 height 33
click at [540, 314] on input "3763" at bounding box center [534, 310] width 11 height 11
radio input "true"
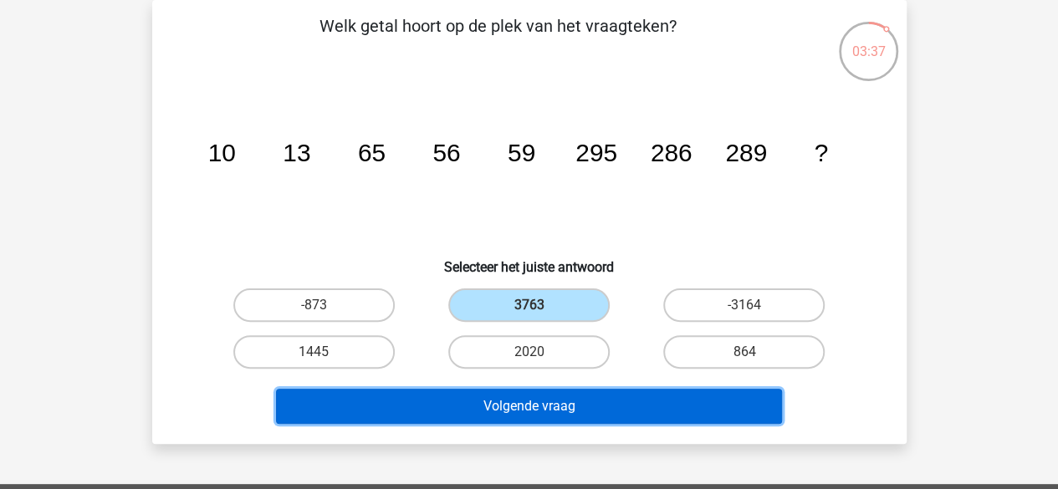
click at [562, 404] on button "Volgende vraag" at bounding box center [529, 406] width 506 height 35
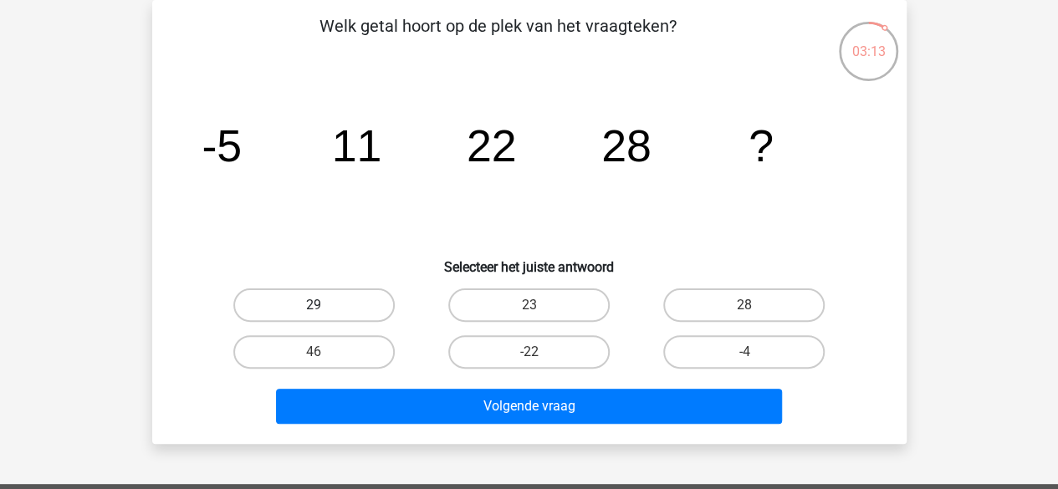
click at [383, 304] on label "29" at bounding box center [313, 305] width 161 height 33
click at [325, 305] on input "29" at bounding box center [319, 310] width 11 height 11
radio input "true"
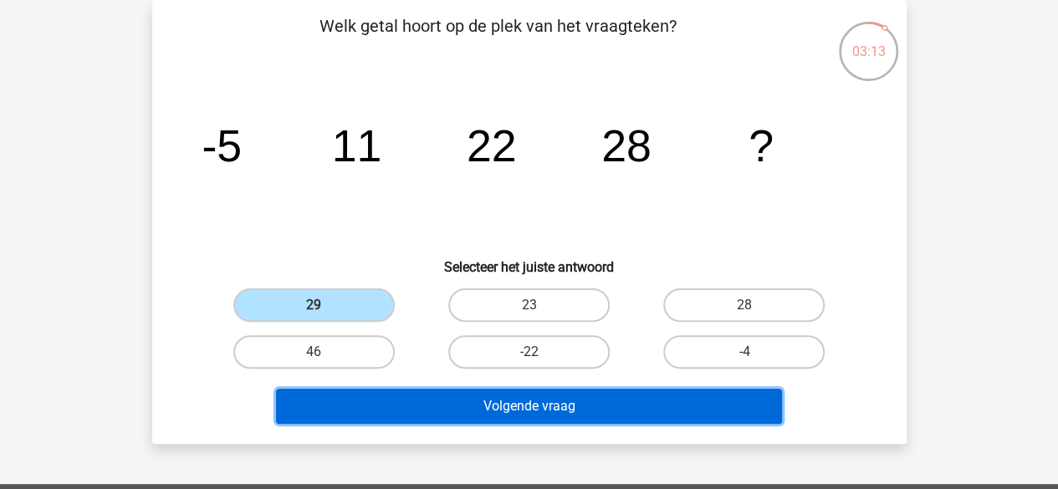
click at [484, 417] on button "Volgende vraag" at bounding box center [529, 406] width 506 height 35
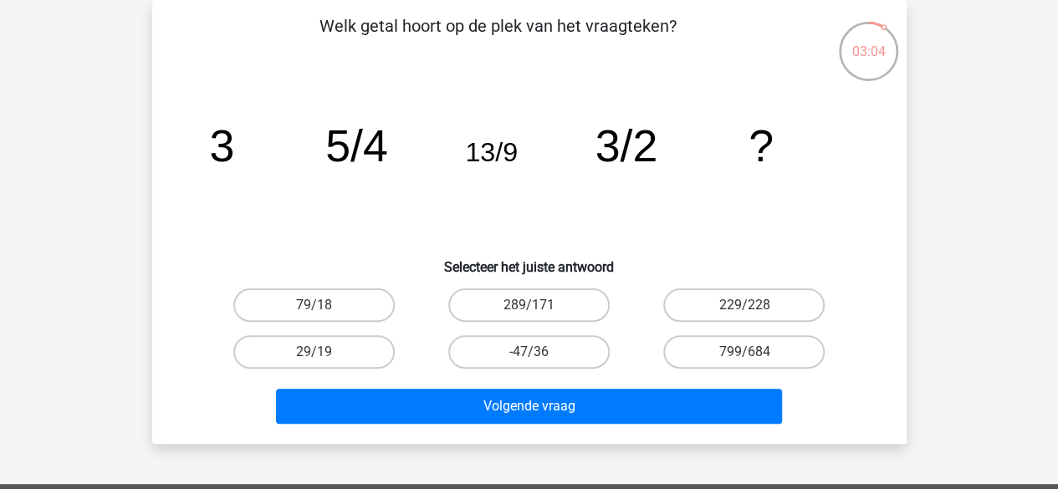
click at [530, 357] on input "-47/36" at bounding box center [534, 357] width 11 height 11
radio input "true"
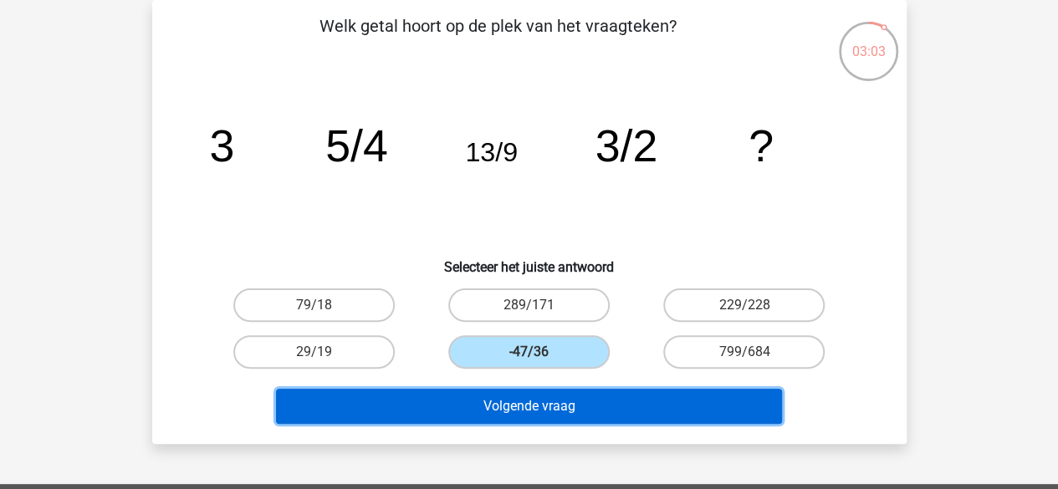
click at [549, 394] on button "Volgende vraag" at bounding box center [529, 406] width 506 height 35
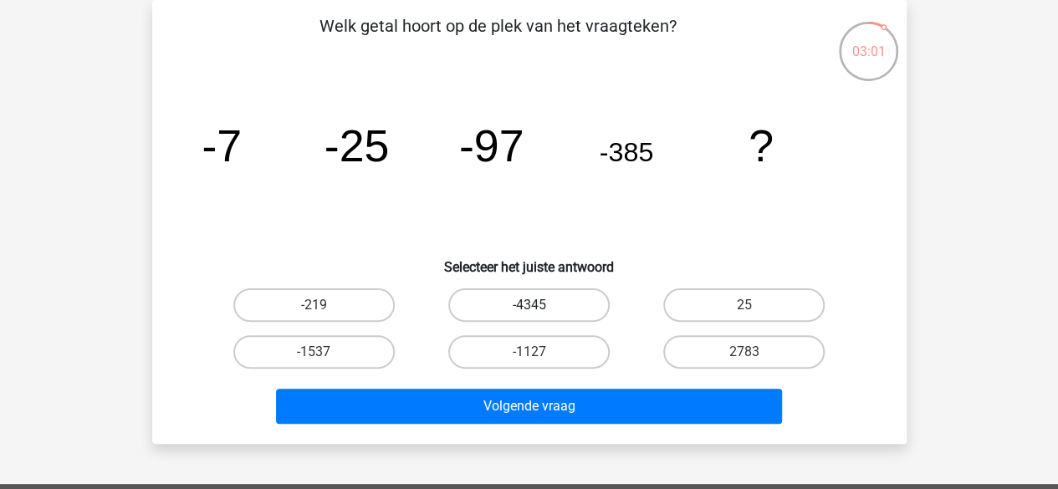
click at [555, 300] on label "-4345" at bounding box center [528, 305] width 161 height 33
click at [540, 305] on input "-4345" at bounding box center [534, 310] width 11 height 11
radio input "true"
click at [583, 357] on label "-1127" at bounding box center [528, 351] width 161 height 33
click at [540, 357] on input "-1127" at bounding box center [534, 357] width 11 height 11
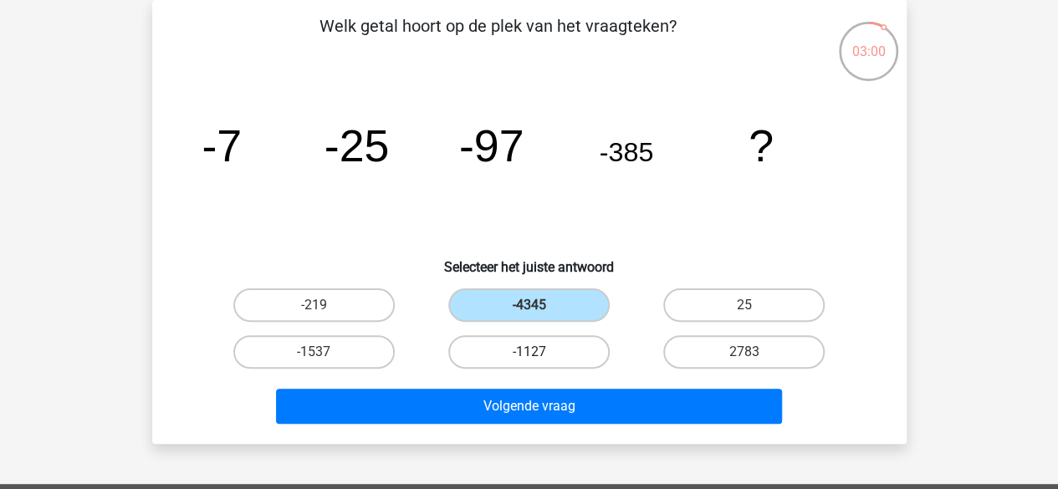
radio input "true"
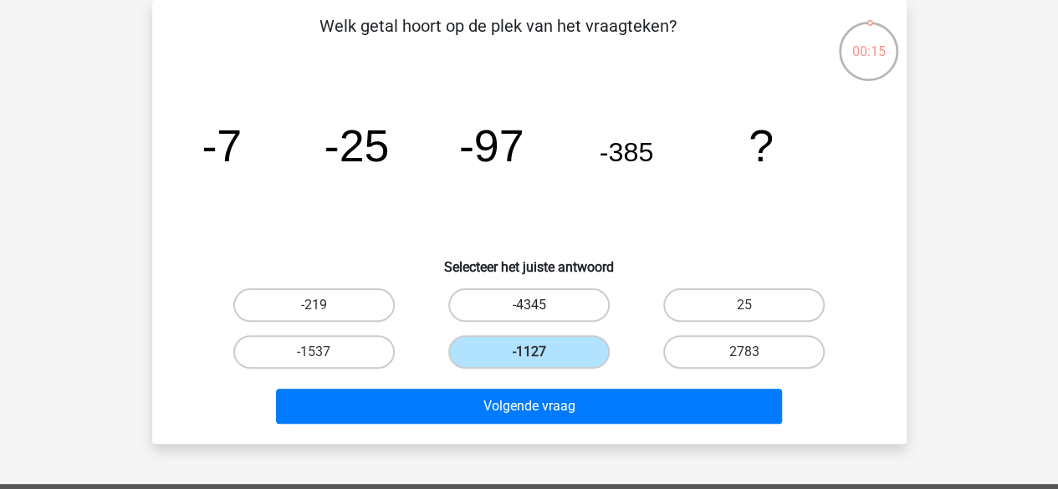
click at [490, 313] on label "-4345" at bounding box center [528, 305] width 161 height 33
click at [529, 313] on input "-4345" at bounding box center [534, 310] width 11 height 11
radio input "true"
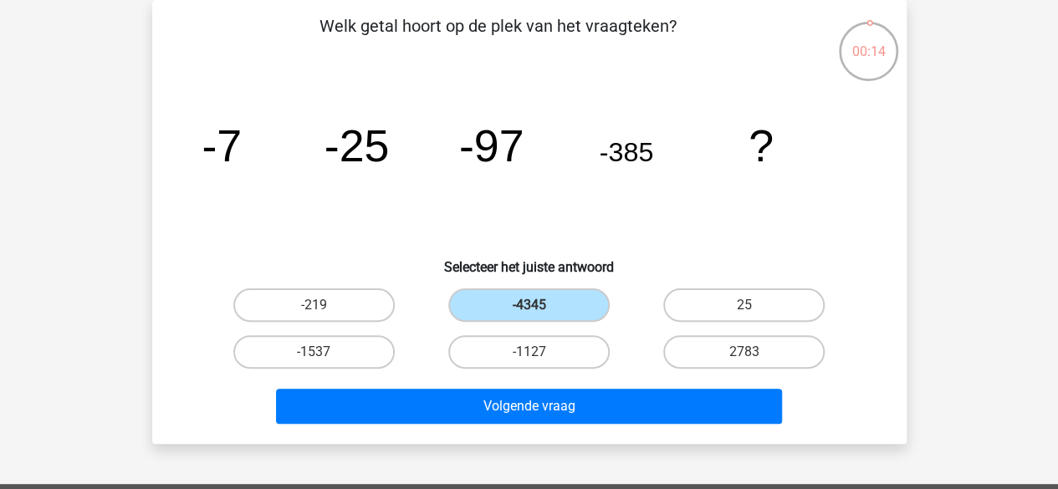
click at [494, 429] on div "Volgende vraag" at bounding box center [530, 410] width 646 height 42
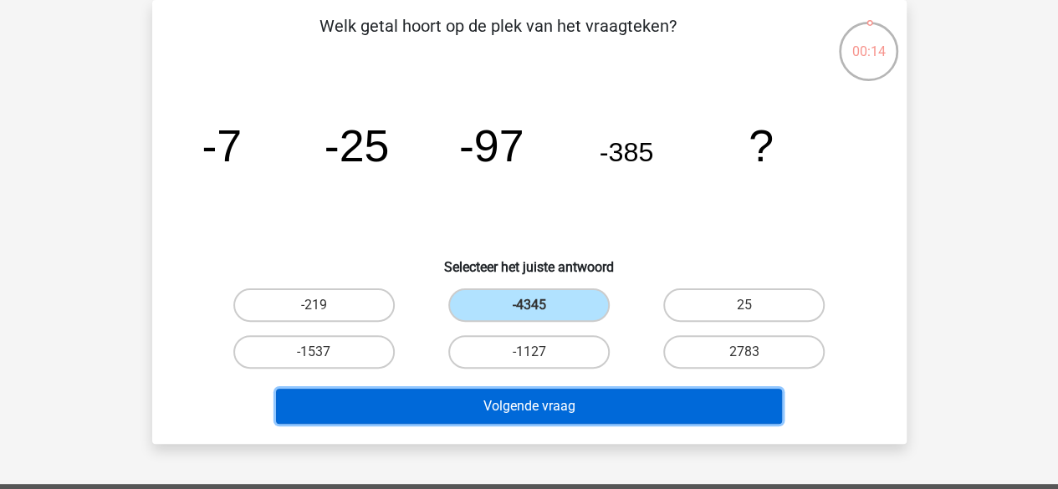
click at [496, 412] on button "Volgende vraag" at bounding box center [529, 406] width 506 height 35
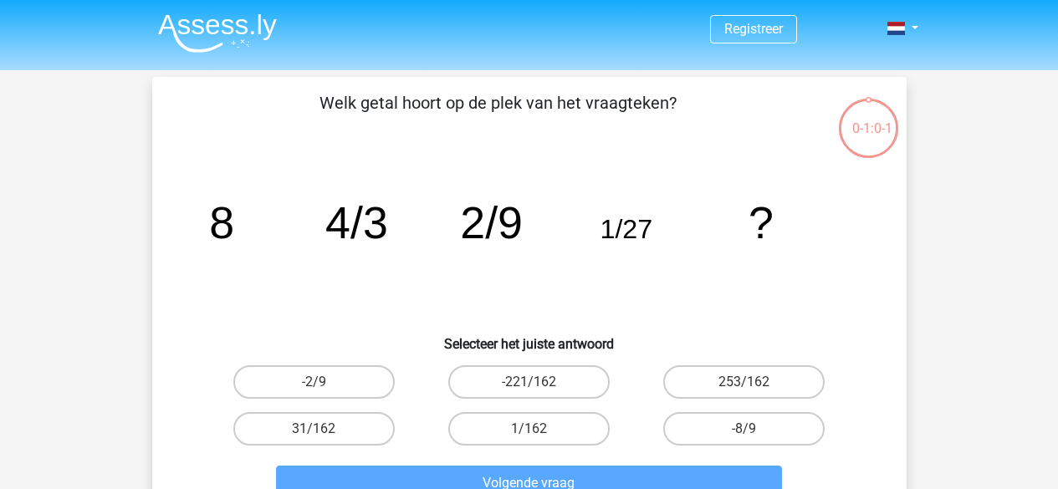
scroll to position [77, 0]
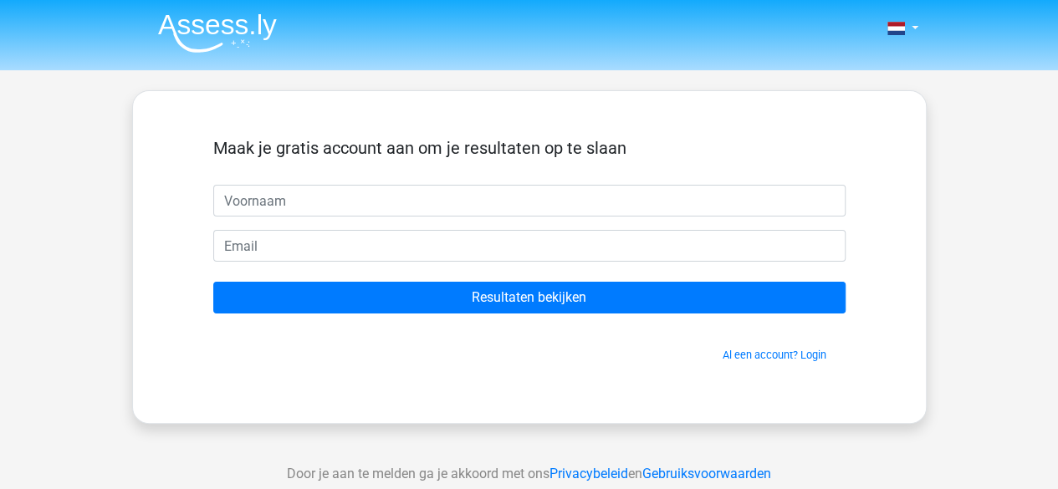
type input "k"
type input "Kyan"
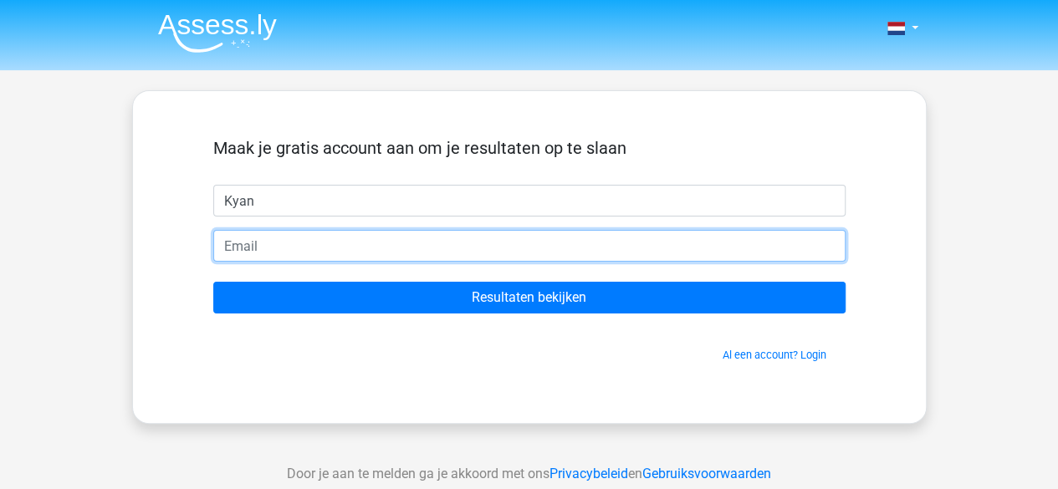
click at [378, 241] on input "email" at bounding box center [529, 246] width 632 height 32
type input "[EMAIL_ADDRESS][DOMAIN_NAME]"
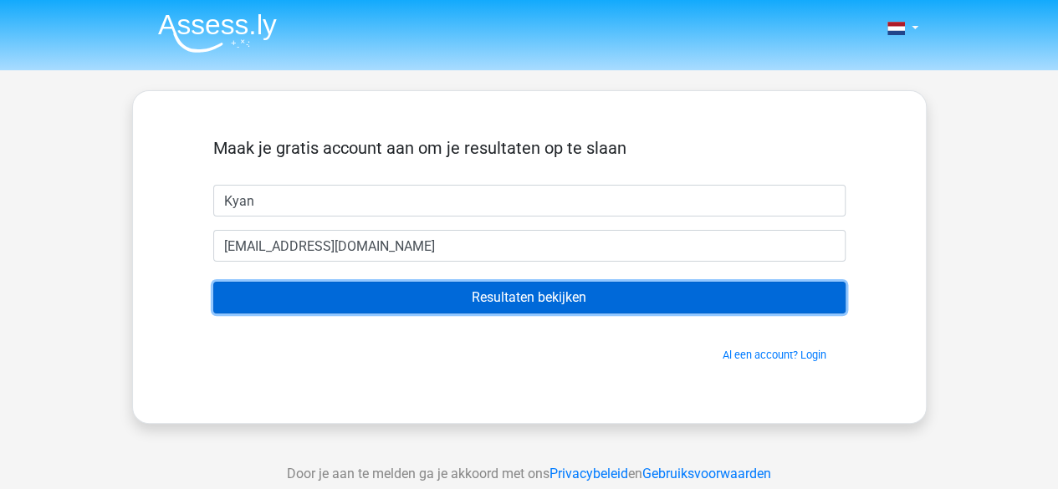
click at [400, 304] on input "Resultaten bekijken" at bounding box center [529, 298] width 632 height 32
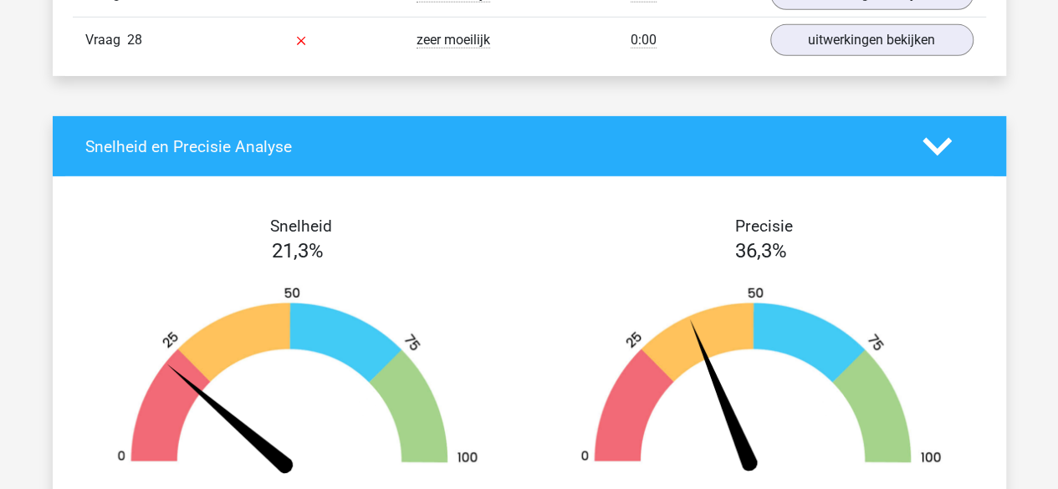
scroll to position [2677, 0]
